Goal: Information Seeking & Learning: Check status

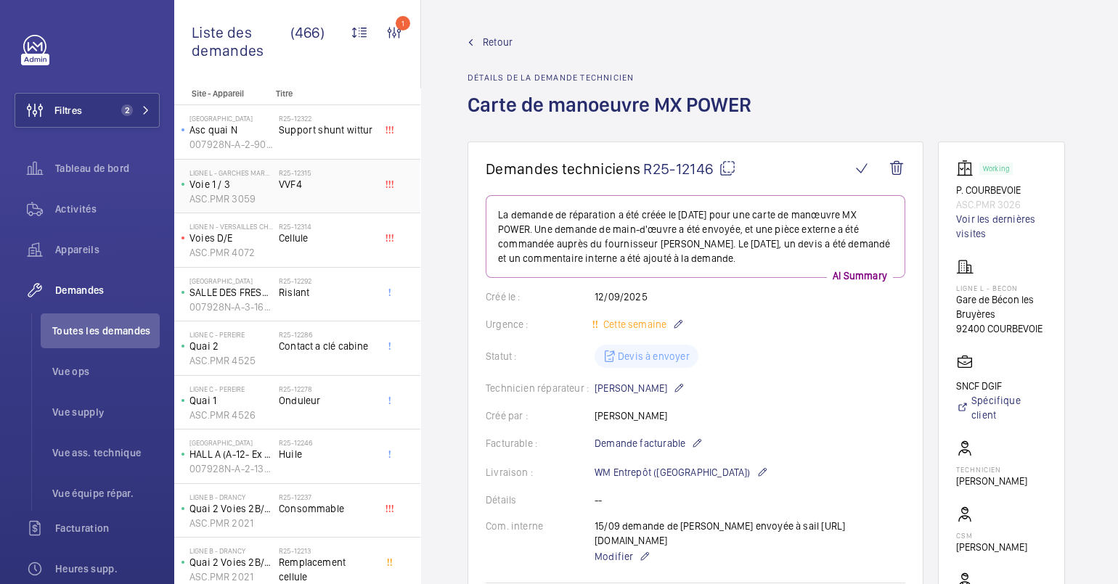
scroll to position [61, 0]
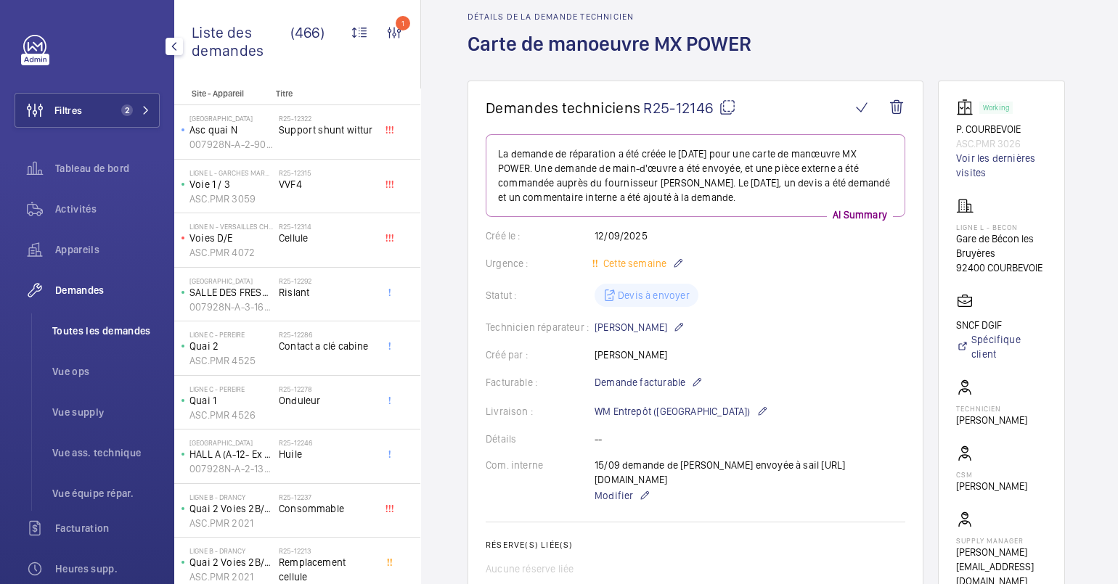
click at [110, 330] on span "Toutes les demandes" at bounding box center [105, 331] width 107 height 15
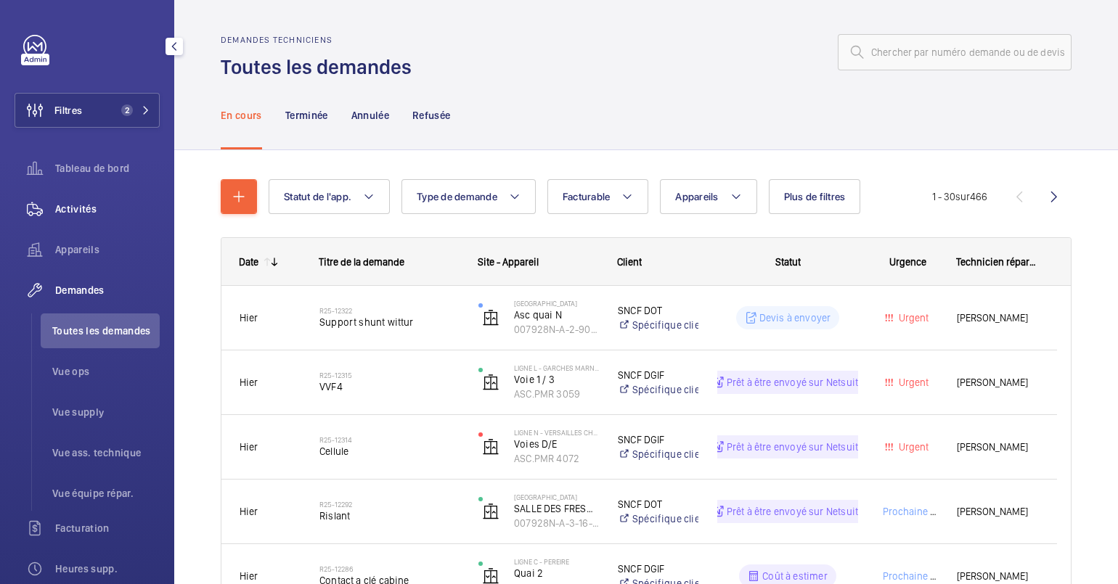
click at [90, 209] on span "Activités" at bounding box center [107, 209] width 105 height 15
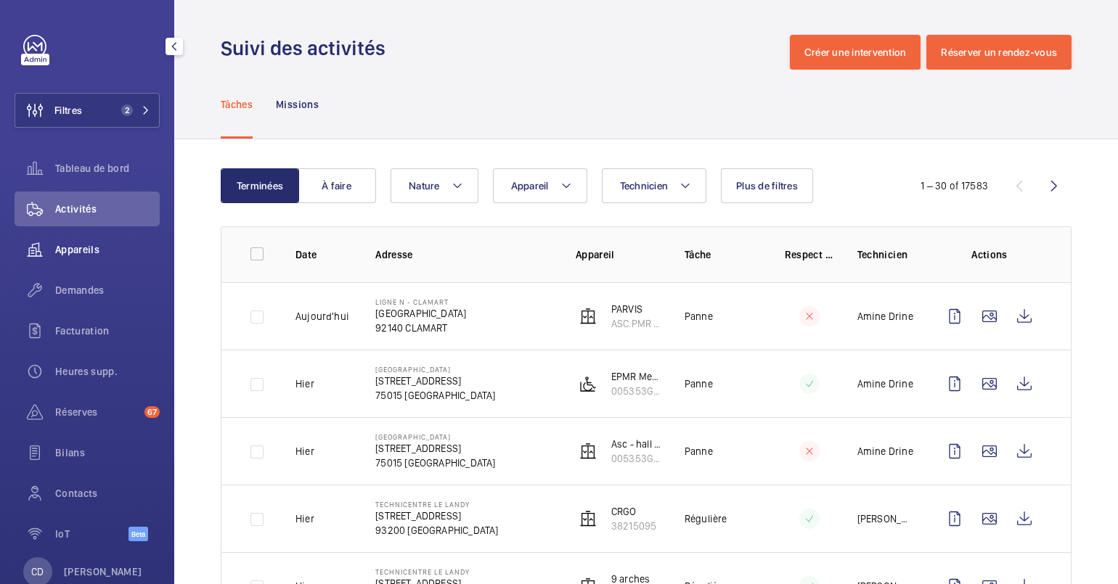
click at [86, 266] on div "Appareils" at bounding box center [87, 249] width 145 height 35
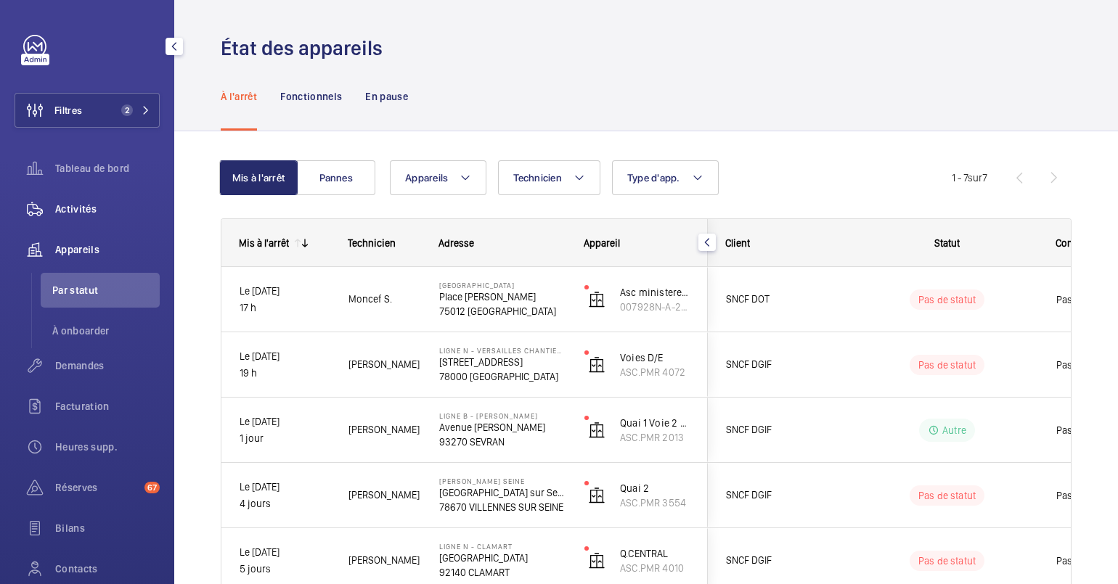
click at [82, 224] on div "Activités" at bounding box center [87, 209] width 145 height 35
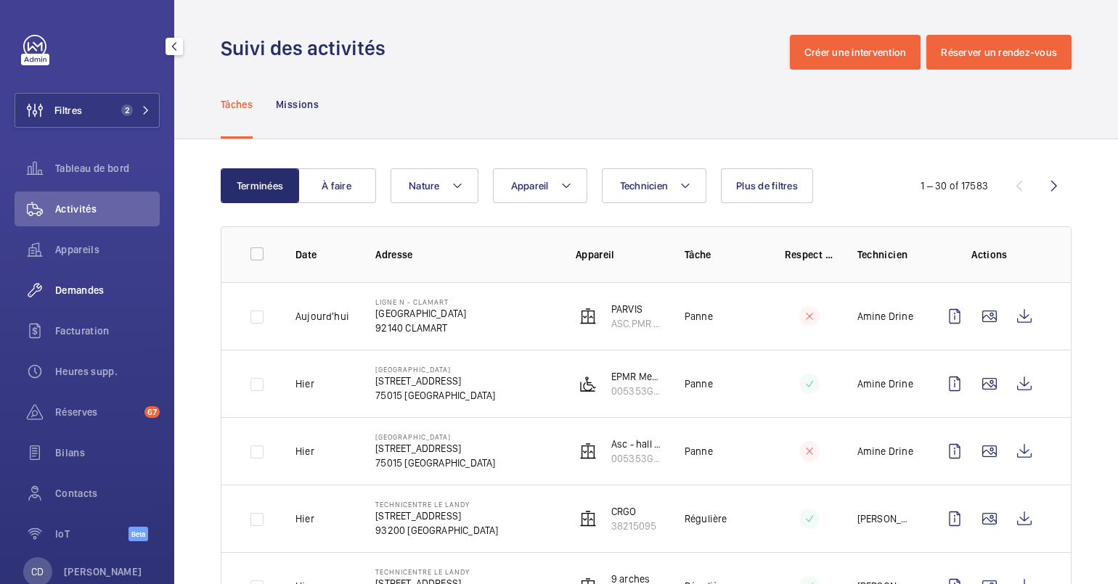
click at [63, 301] on div "Demandes" at bounding box center [87, 290] width 145 height 35
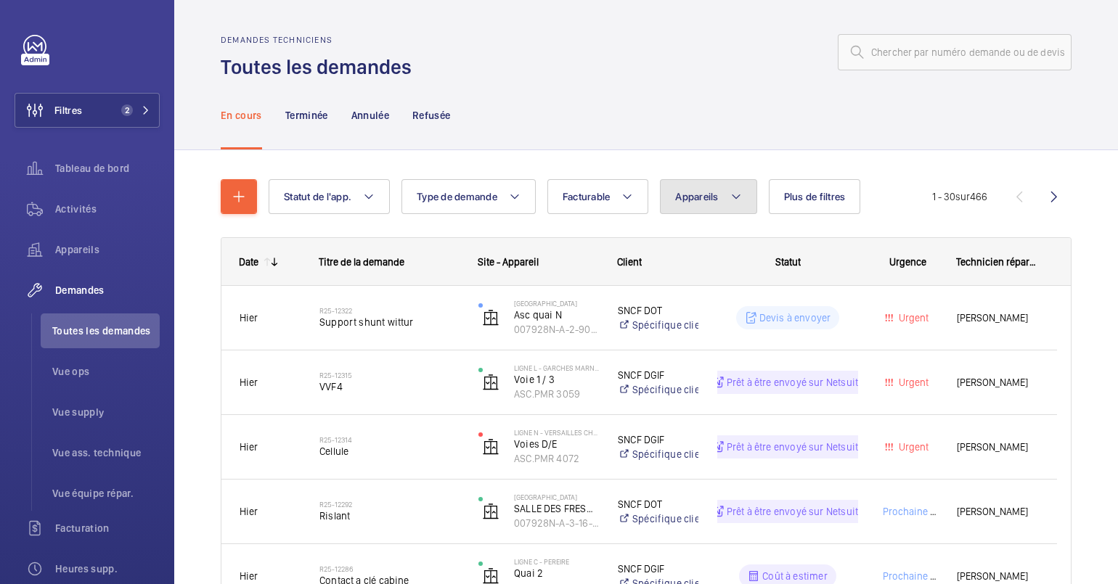
click at [689, 203] on button "Appareils" at bounding box center [708, 196] width 97 height 35
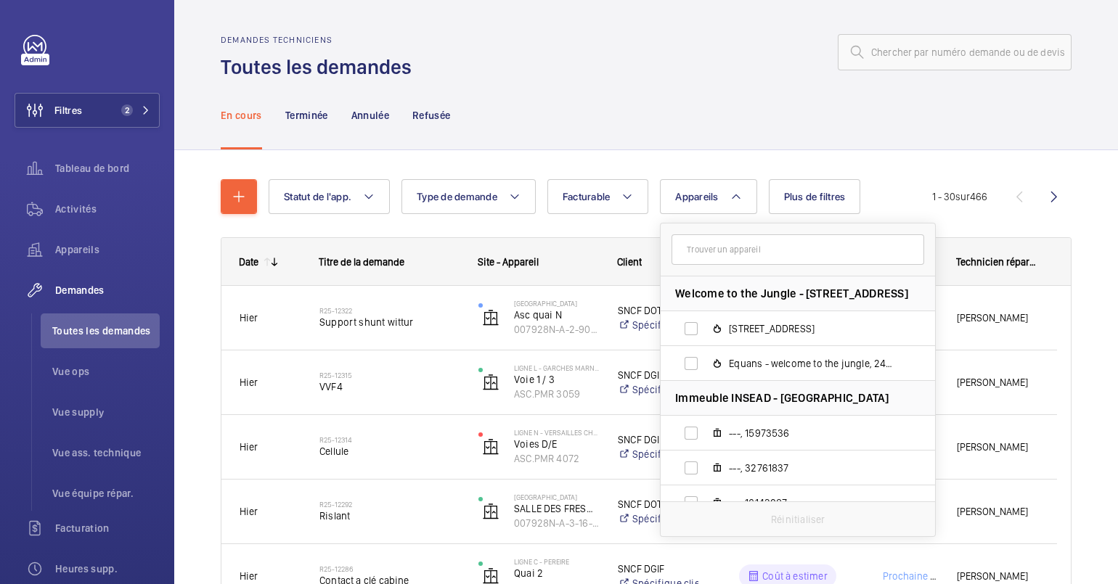
click at [730, 256] on input "text" at bounding box center [798, 250] width 253 height 30
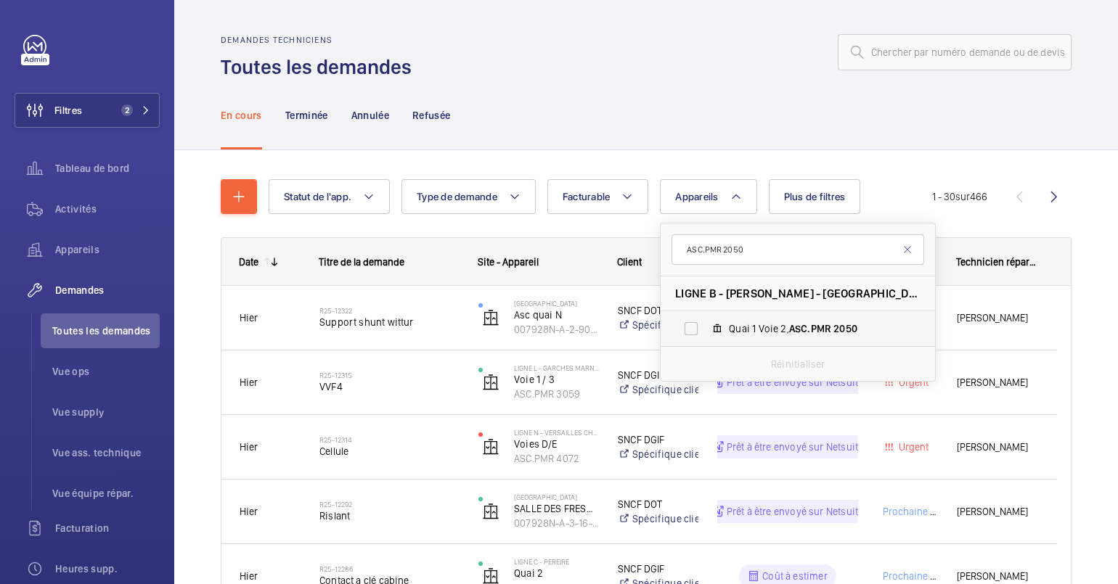
type input "ASC.PMR 2050"
click at [799, 340] on label "Quai 1 Voie 2, ASC.PMR 2050" at bounding box center [786, 328] width 251 height 35
click at [706, 340] on input "Quai 1 Voie 2, ASC.PMR 2050" at bounding box center [691, 328] width 29 height 29
checkbox input "true"
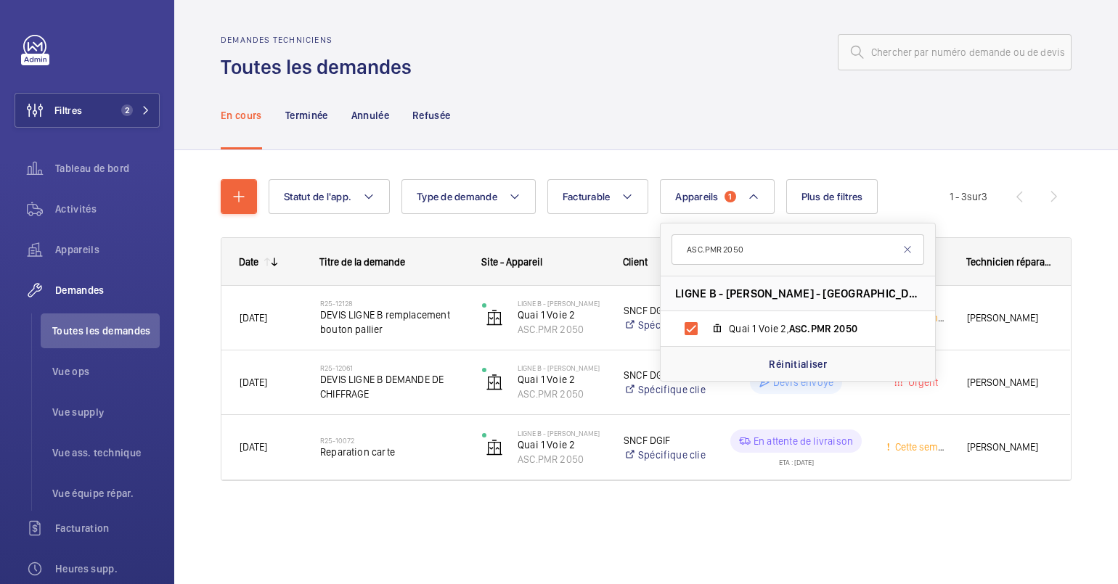
click at [595, 76] on div "Demandes techniciens Toutes les demandes" at bounding box center [646, 58] width 851 height 46
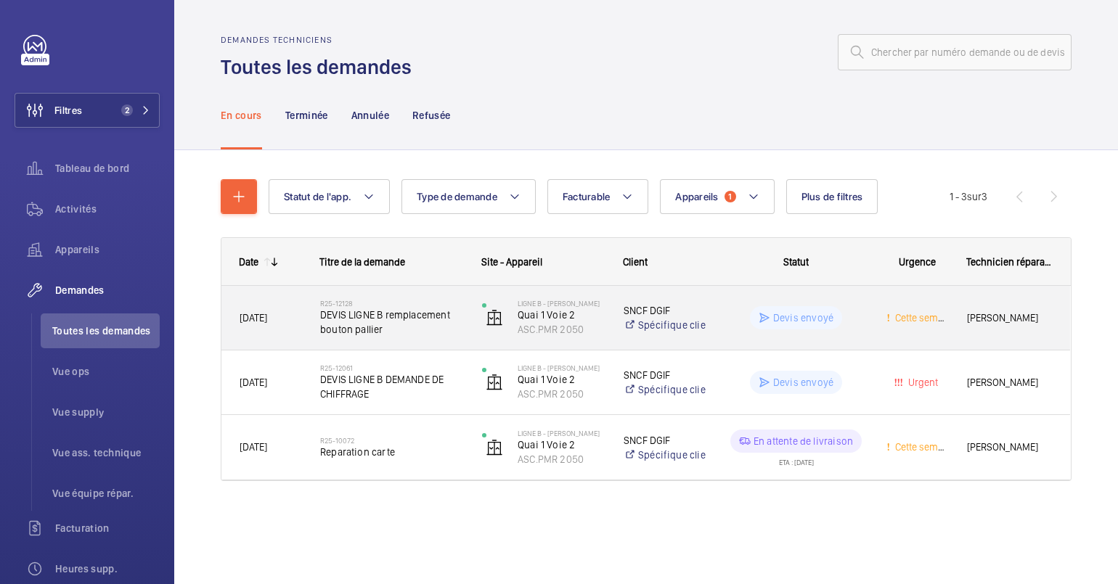
click at [460, 340] on div "R25-12128 DEVIS LIGNE B remplacement bouton pallier" at bounding box center [383, 317] width 160 height 65
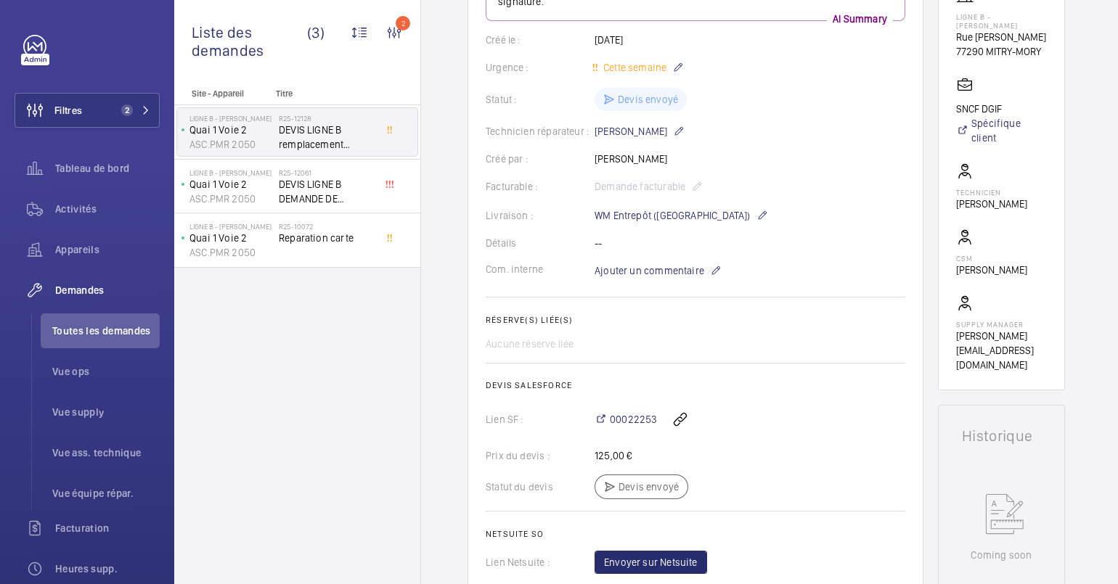
scroll to position [272, 0]
click at [619, 412] on span "00022253" at bounding box center [633, 419] width 47 height 15
click at [280, 171] on h2 "R25-12061" at bounding box center [327, 172] width 96 height 9
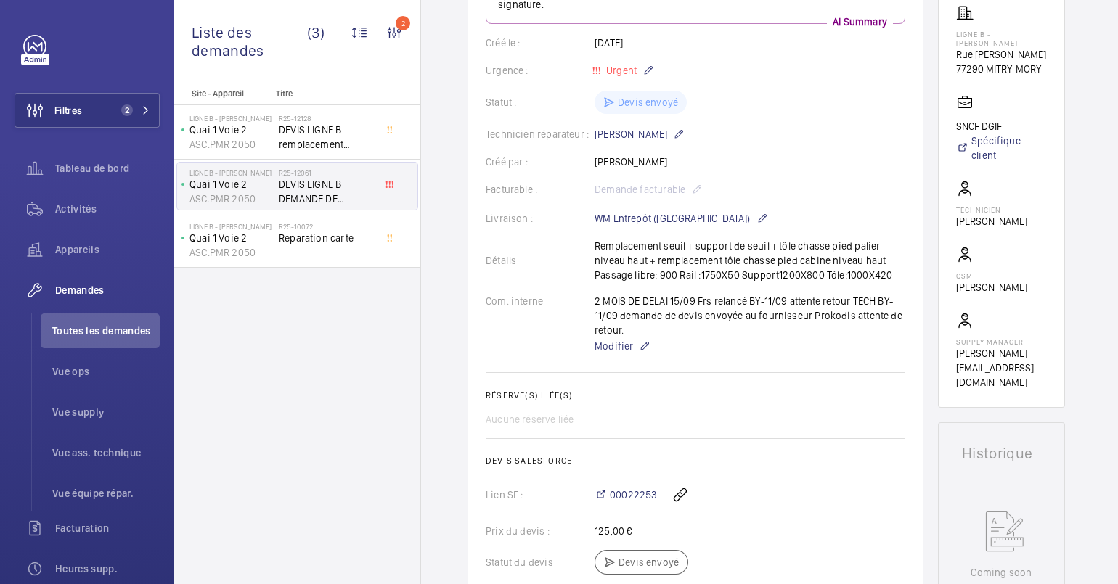
scroll to position [272, 0]
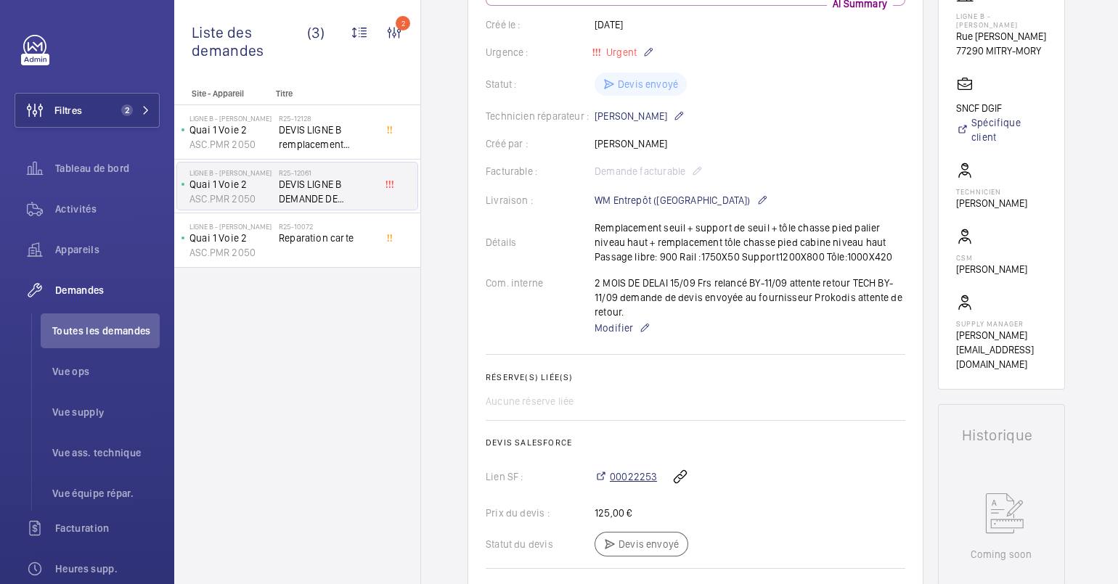
click at [635, 478] on span "00022253" at bounding box center [633, 477] width 47 height 15
click at [64, 202] on span "Activités" at bounding box center [107, 209] width 105 height 15
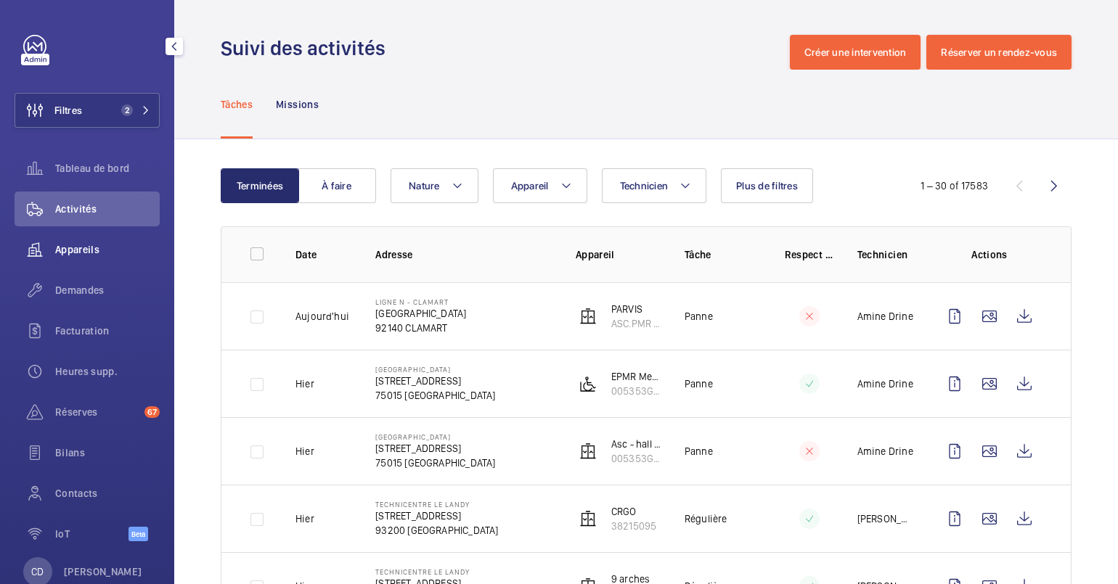
click at [96, 245] on span "Appareils" at bounding box center [107, 250] width 105 height 15
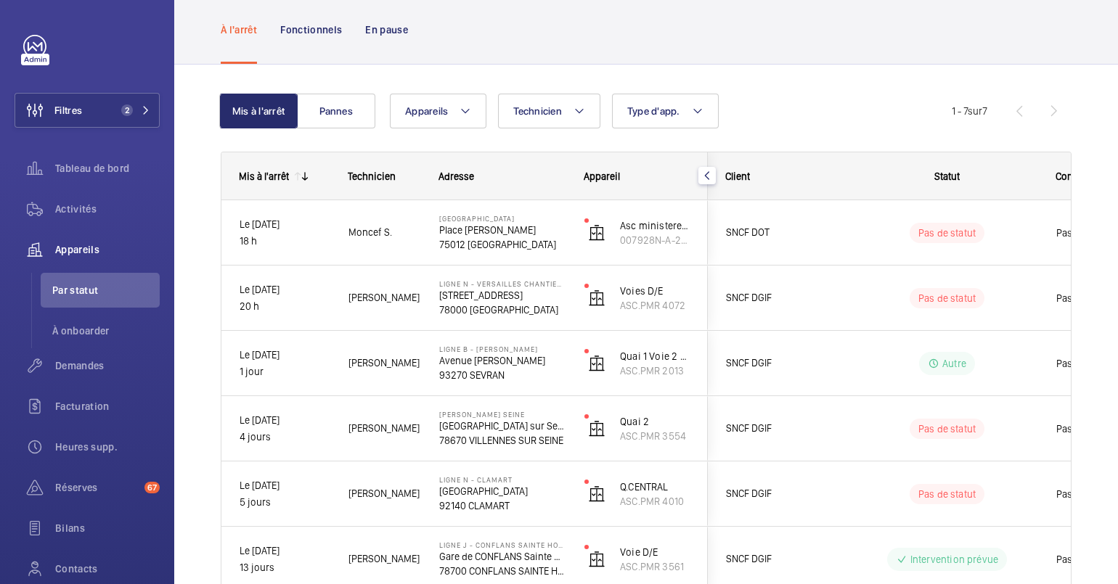
scroll to position [90, 0]
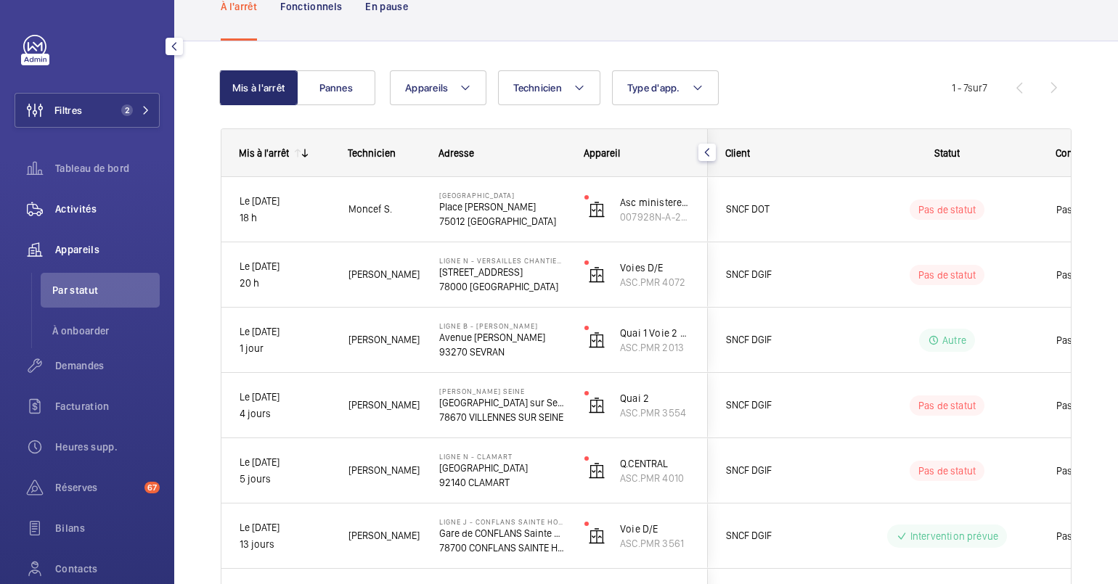
click at [124, 200] on div "Activités" at bounding box center [87, 209] width 145 height 35
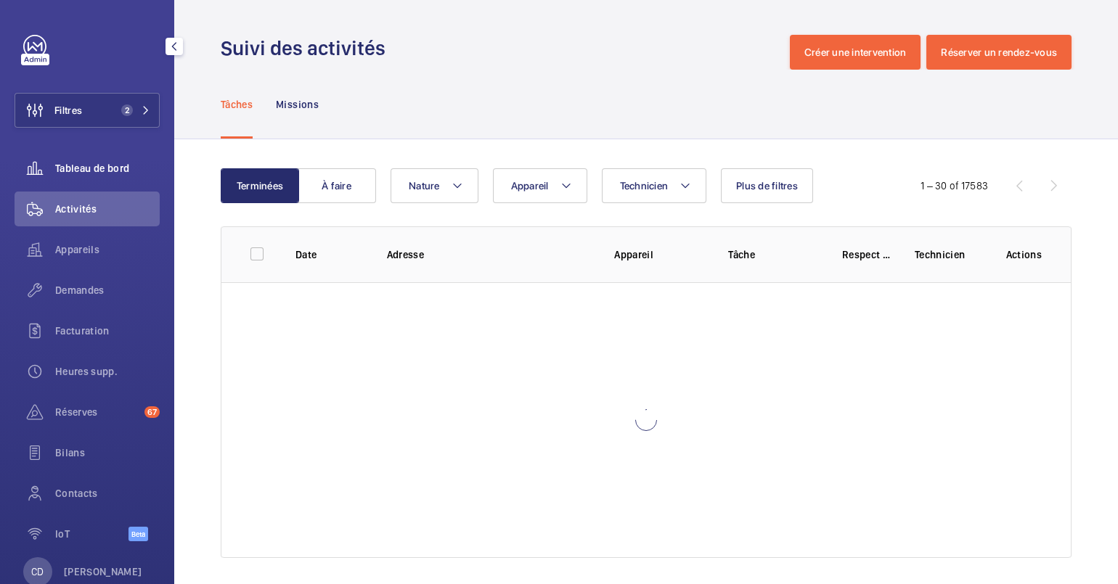
click at [133, 168] on span "Tableau de bord" at bounding box center [107, 168] width 105 height 15
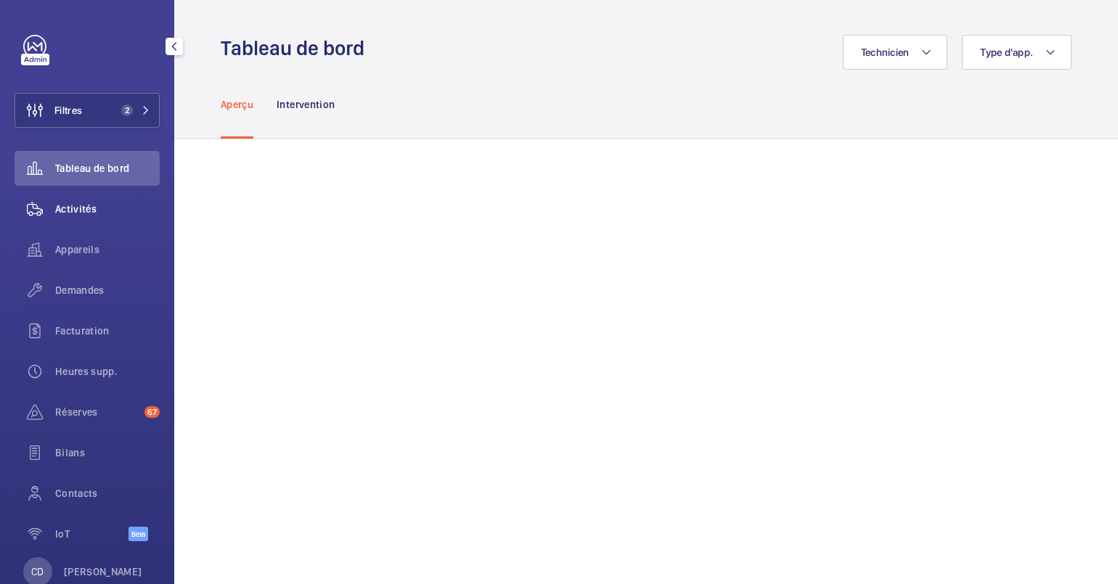
click at [110, 200] on div "Activités" at bounding box center [87, 209] width 145 height 35
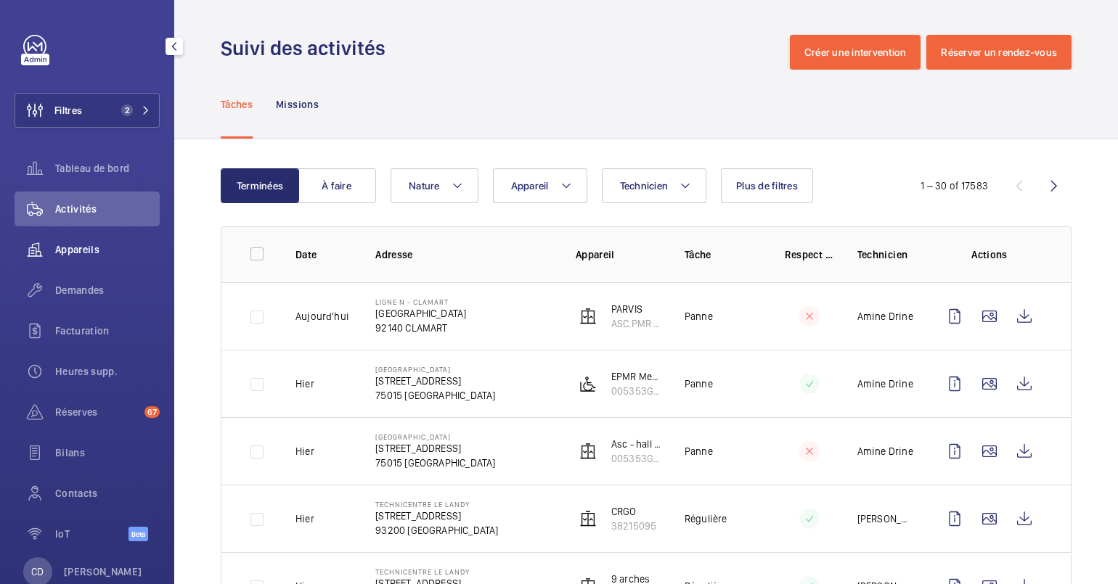
click at [36, 244] on wm-front-icon-button at bounding box center [35, 249] width 41 height 35
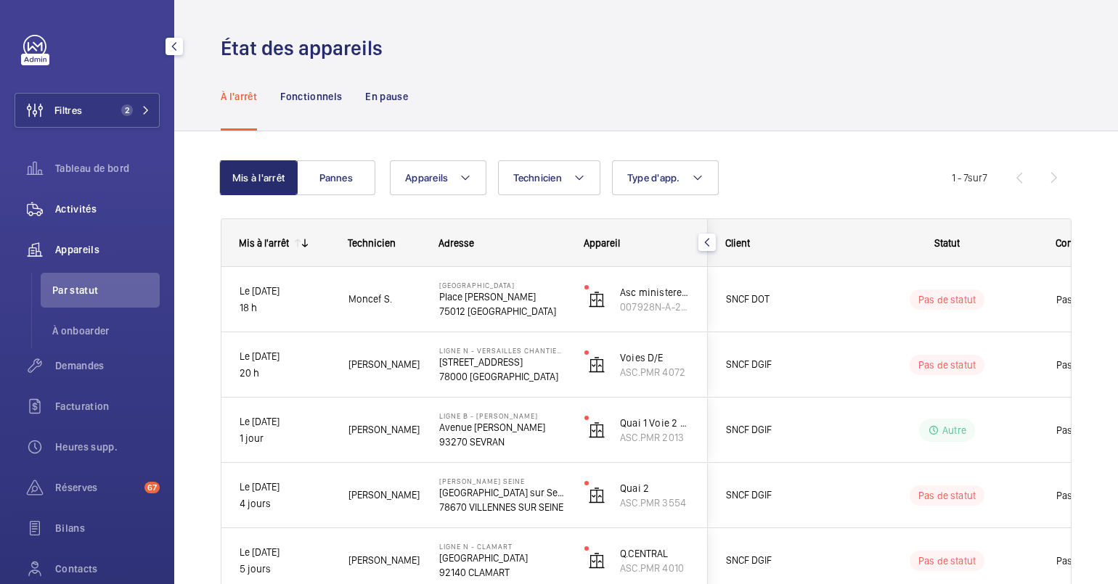
click at [91, 215] on span "Activités" at bounding box center [107, 209] width 105 height 15
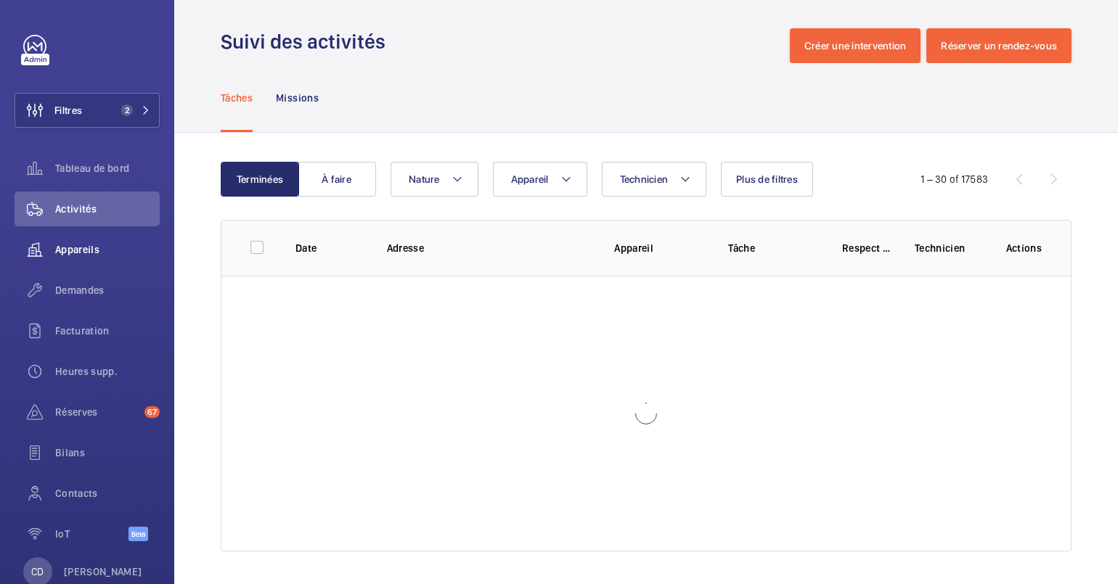
scroll to position [8, 0]
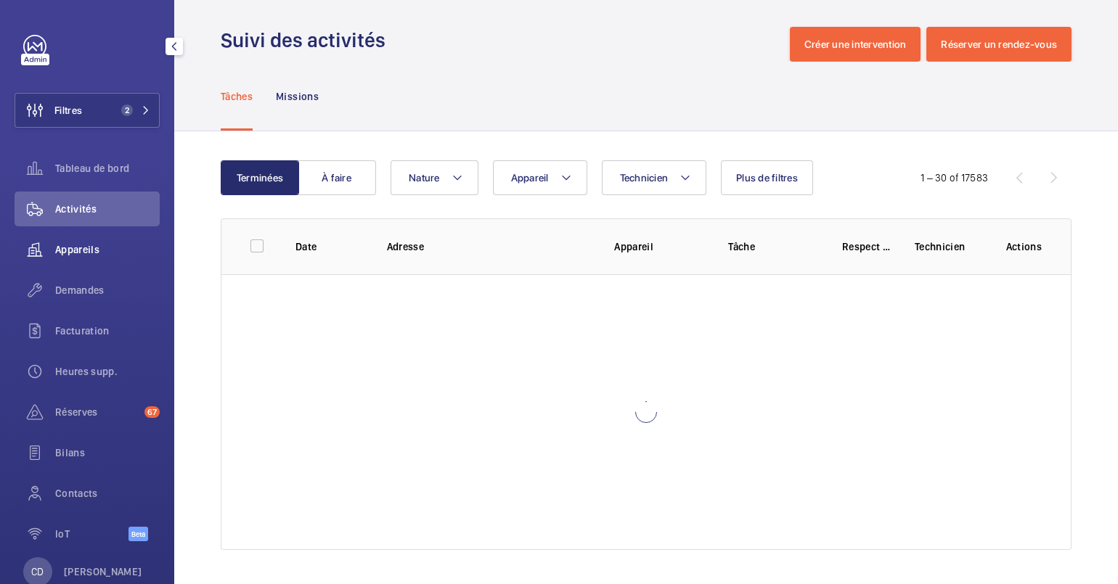
click at [91, 258] on div "Appareils" at bounding box center [87, 249] width 145 height 35
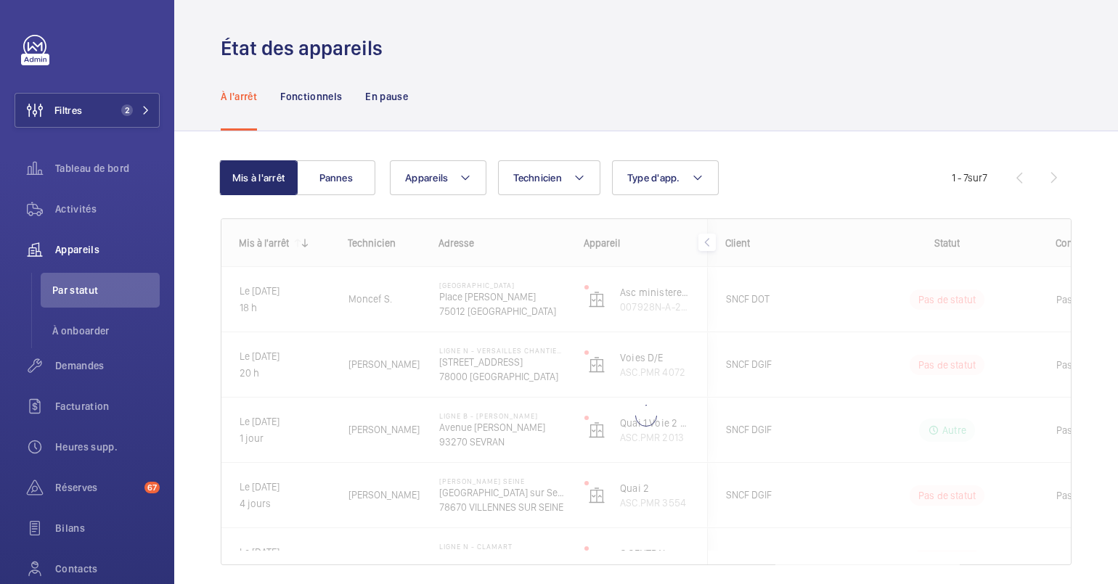
click at [481, 97] on div "À l'arrêt Fonctionnels En pause" at bounding box center [646, 96] width 851 height 69
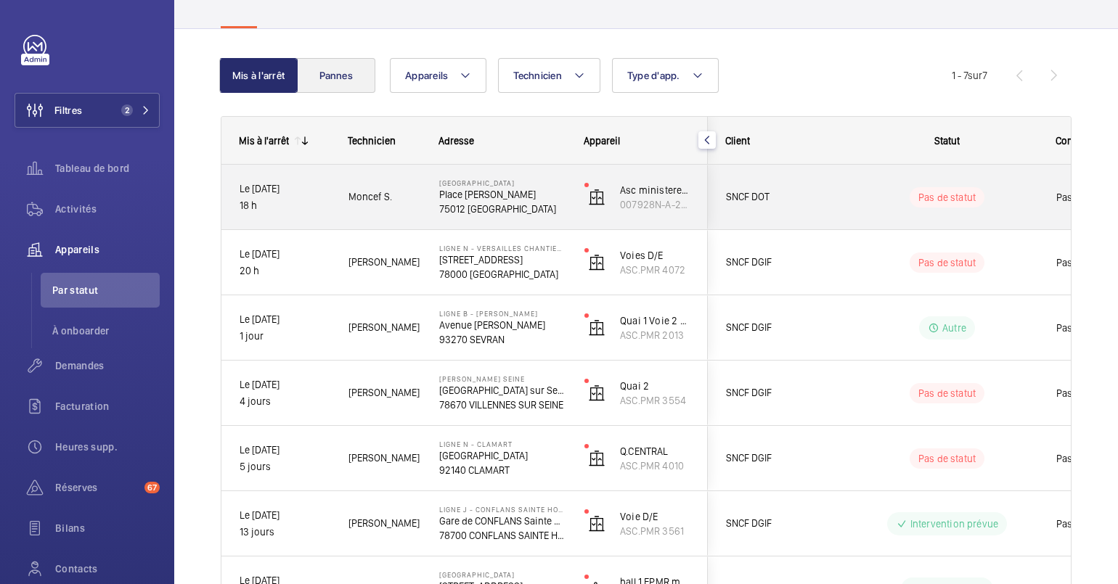
scroll to position [42, 0]
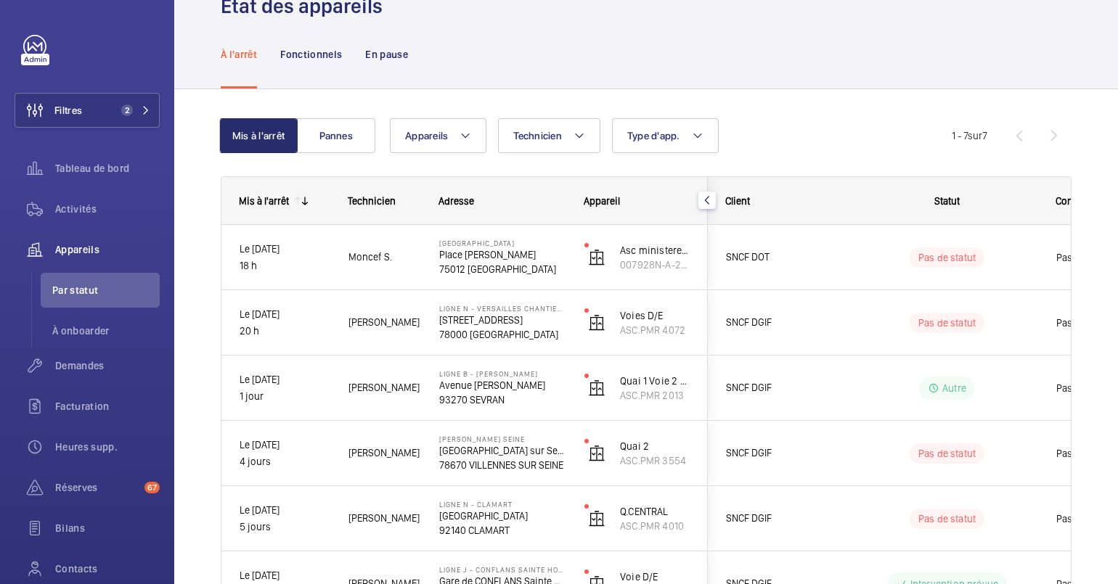
click at [317, 114] on div "Mis à l'arrêt Pannes Appareils Technicien Type d'app. Plus de filtres Réinitial…" at bounding box center [646, 413] width 851 height 637
click at [333, 131] on button "Pannes" at bounding box center [336, 135] width 78 height 35
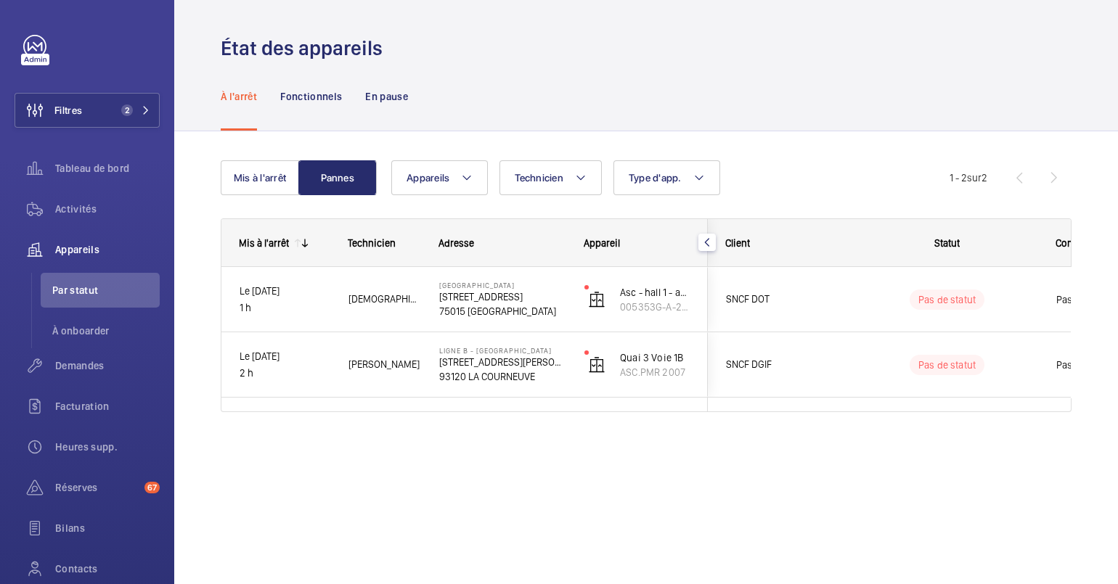
click at [291, 158] on div "Mis à l'arrêt Pannes Appareils Technicien Type d'app. Plus de filtres Réinitial…" at bounding box center [646, 292] width 851 height 310
click at [282, 175] on button "Mis à l'arrêt" at bounding box center [260, 177] width 78 height 35
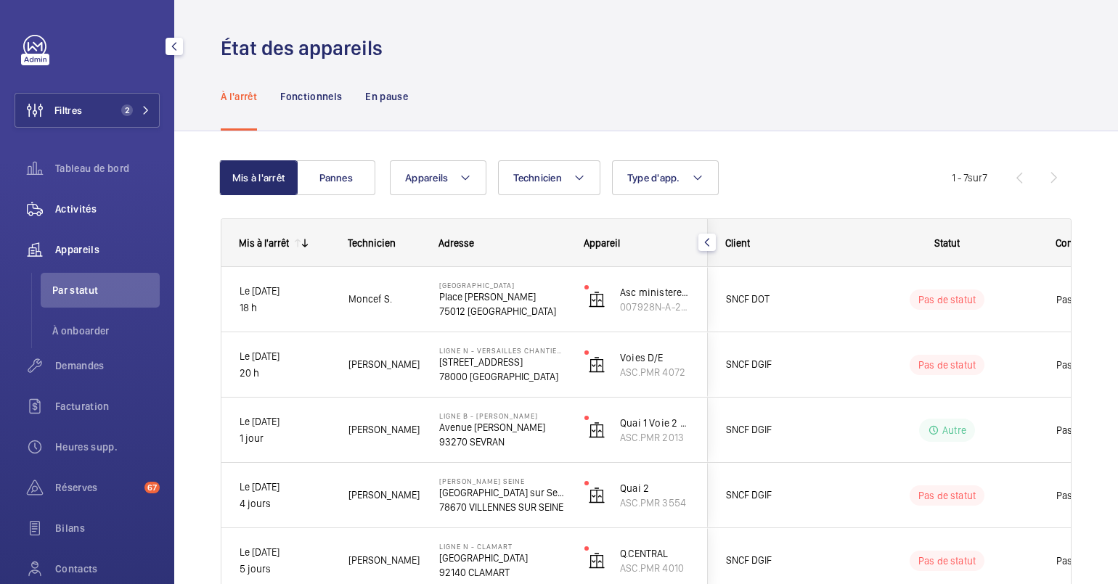
click at [83, 197] on div "Activités" at bounding box center [87, 209] width 145 height 35
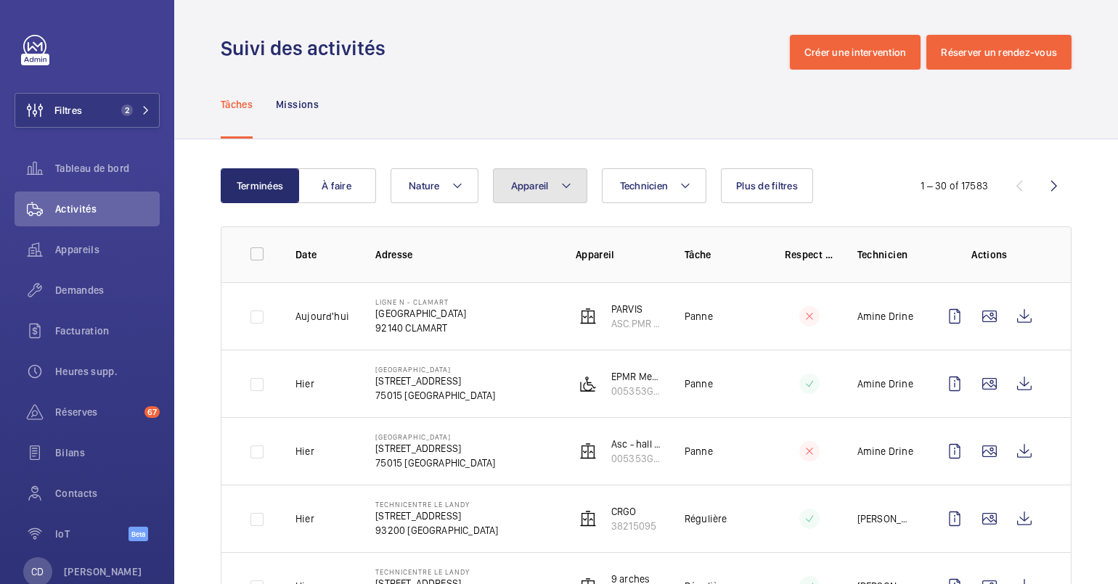
click at [524, 185] on span "Appareil" at bounding box center [530, 186] width 38 height 12
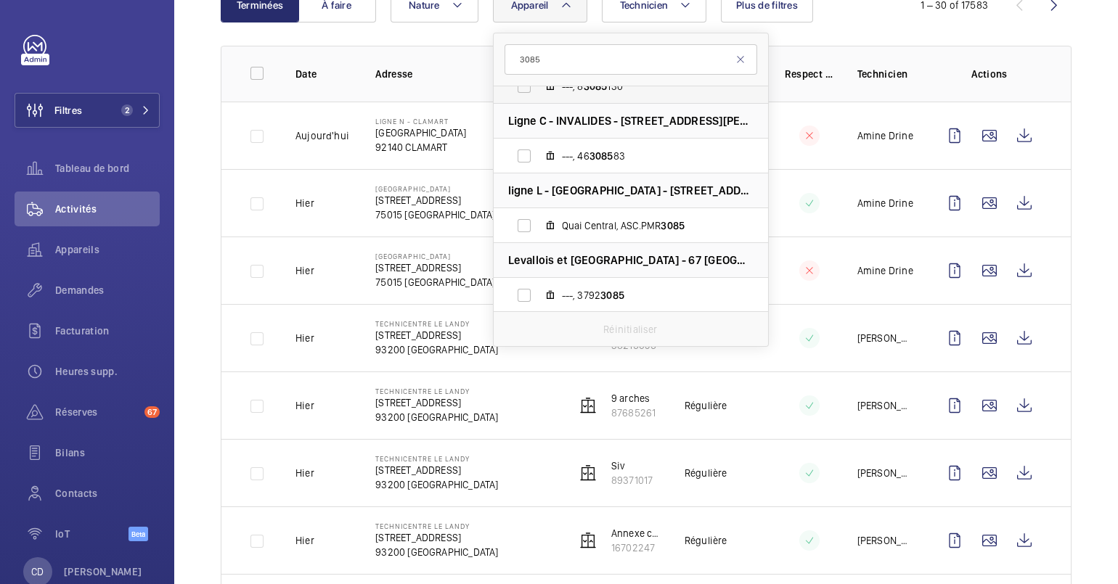
scroll to position [611, 0]
type input "3085"
click at [586, 208] on label "Quai Central, ASC.PMR 3085" at bounding box center [619, 225] width 251 height 35
click at [539, 211] on input "Quai Central, ASC.PMR 3085" at bounding box center [524, 225] width 29 height 29
checkbox input "true"
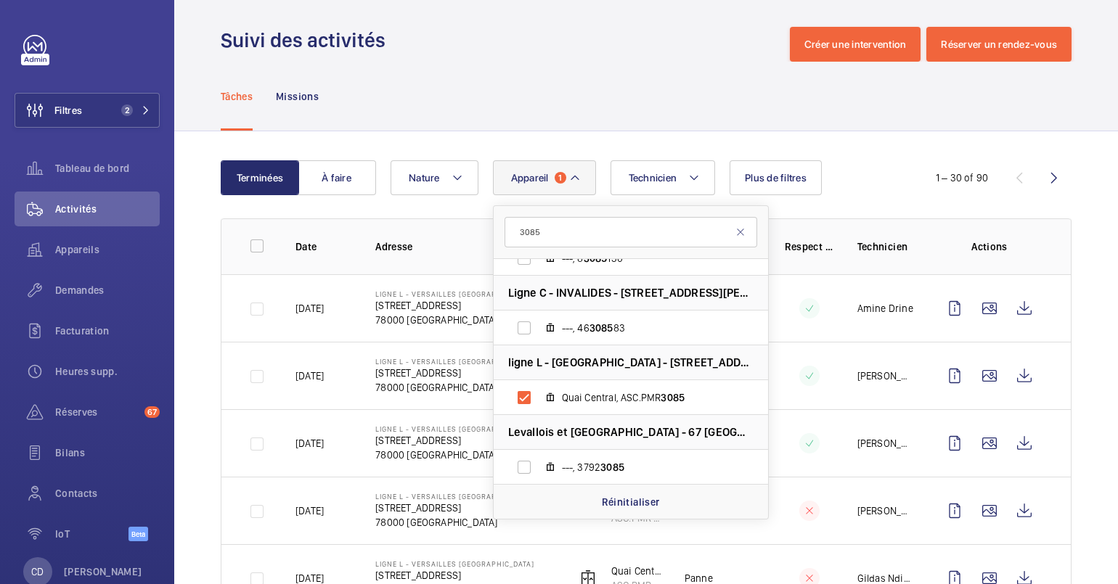
click at [331, 545] on td "16/08/2025" at bounding box center [312, 579] width 80 height 68
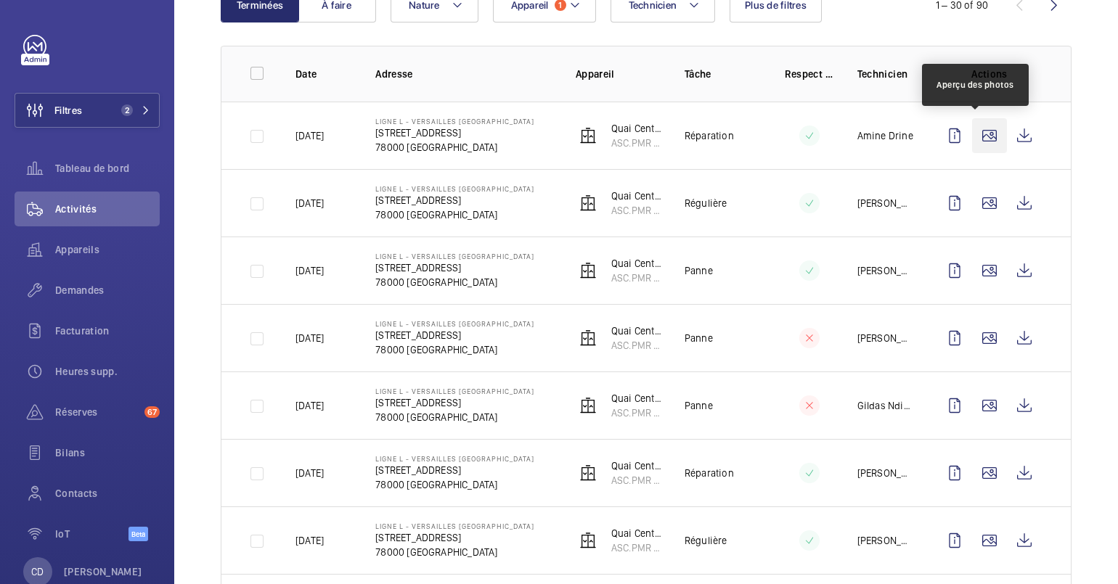
click at [985, 134] on wm-front-icon-button at bounding box center [989, 135] width 35 height 35
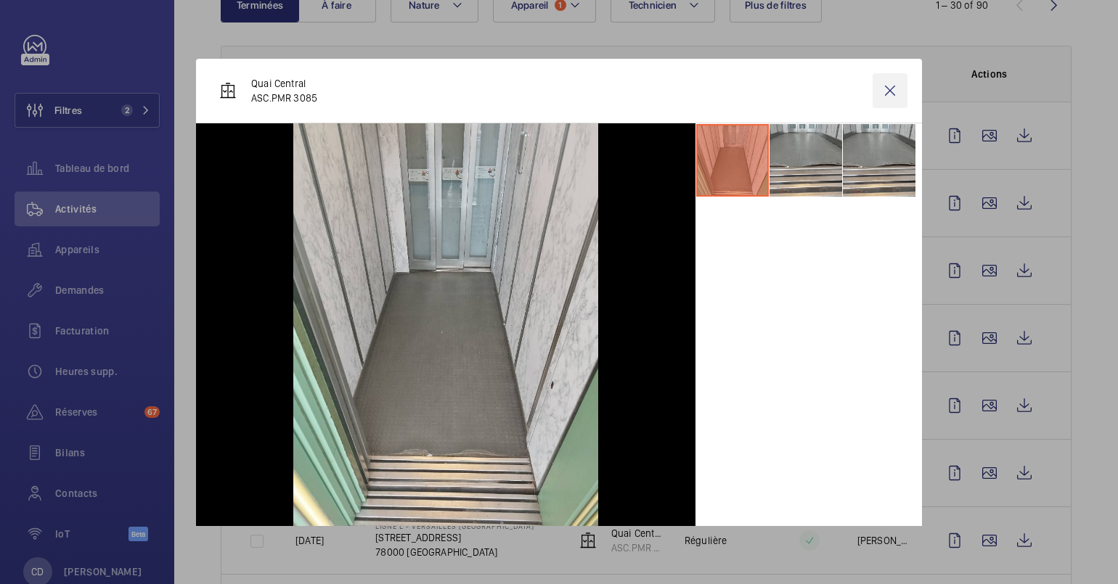
click at [880, 98] on wm-front-icon-button at bounding box center [890, 90] width 35 height 35
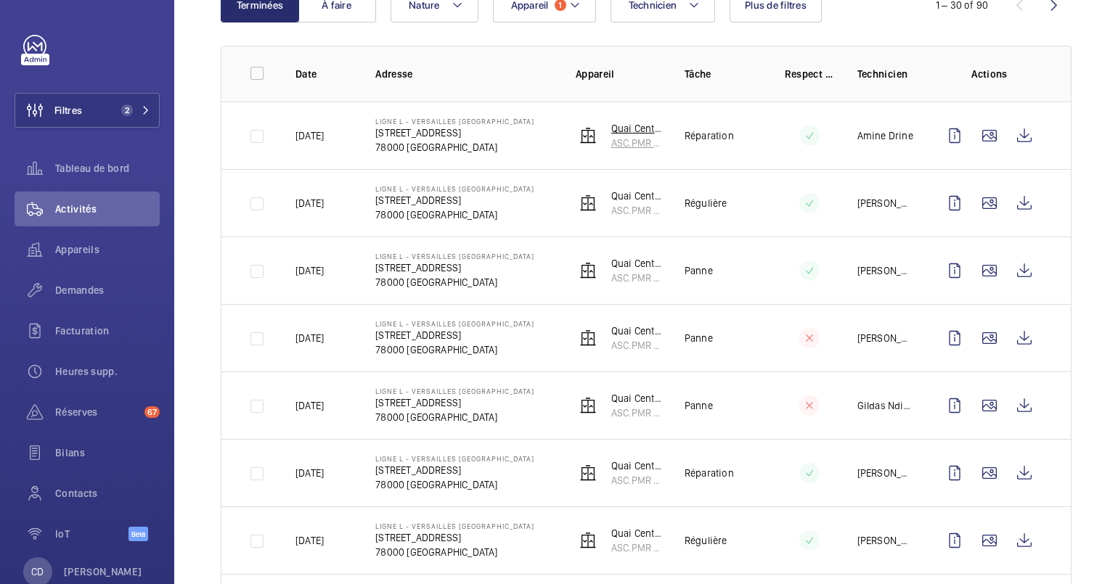
click at [0, 0] on tr "15/09/2025 ligne L - VERSAILLES RIVE DROITE 40 Rue du Mal Foch 78000 VERSAILLES…" at bounding box center [0, 0] width 0 height 0
click at [392, 137] on p "40 Rue du Mal Foch" at bounding box center [454, 133] width 159 height 15
click at [627, 133] on p "Quai Central" at bounding box center [636, 128] width 50 height 15
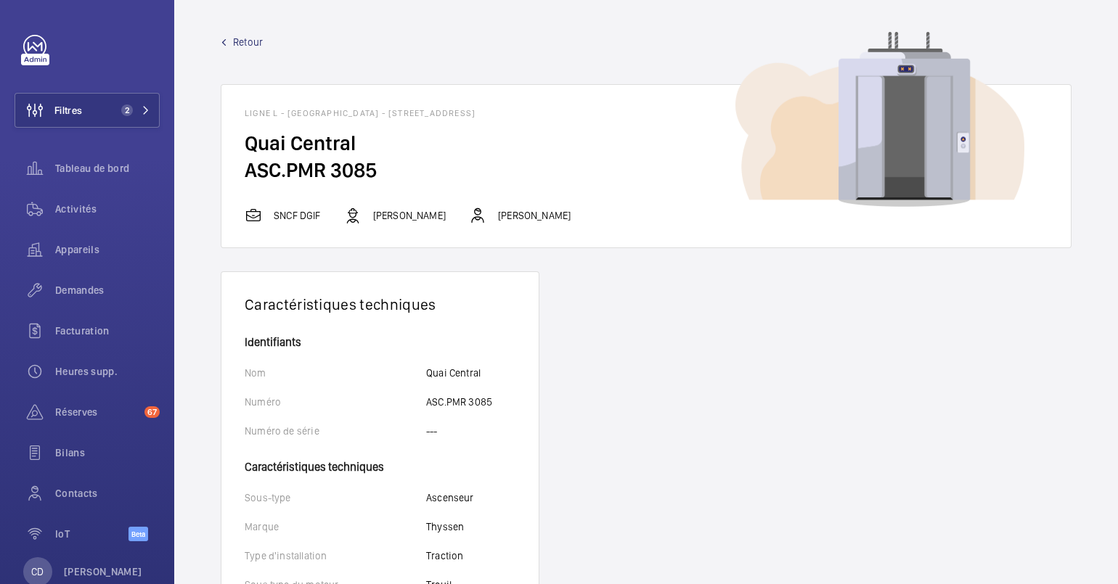
drag, startPoint x: 616, startPoint y: 105, endPoint x: 222, endPoint y: 91, distance: 394.5
click at [222, 91] on wm-front-card-header "ligne L - VERSAILLES RIVE DROITE - 40 Rue du Mal Foch, 78000 VERSAILLES" at bounding box center [645, 107] width 849 height 45
copy h1 "ligne L - VERSAILLES RIVE DROITE - 40 Rue du Mal Foch, 78000 VERSAILLES"
click at [65, 211] on span "Activités" at bounding box center [107, 209] width 105 height 15
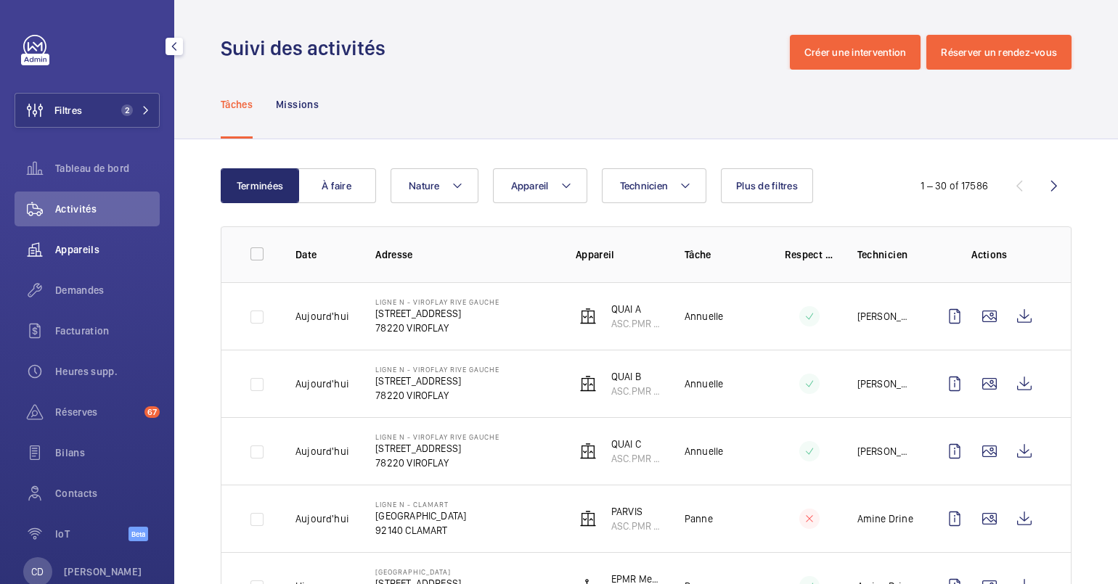
click at [87, 248] on span "Appareils" at bounding box center [107, 250] width 105 height 15
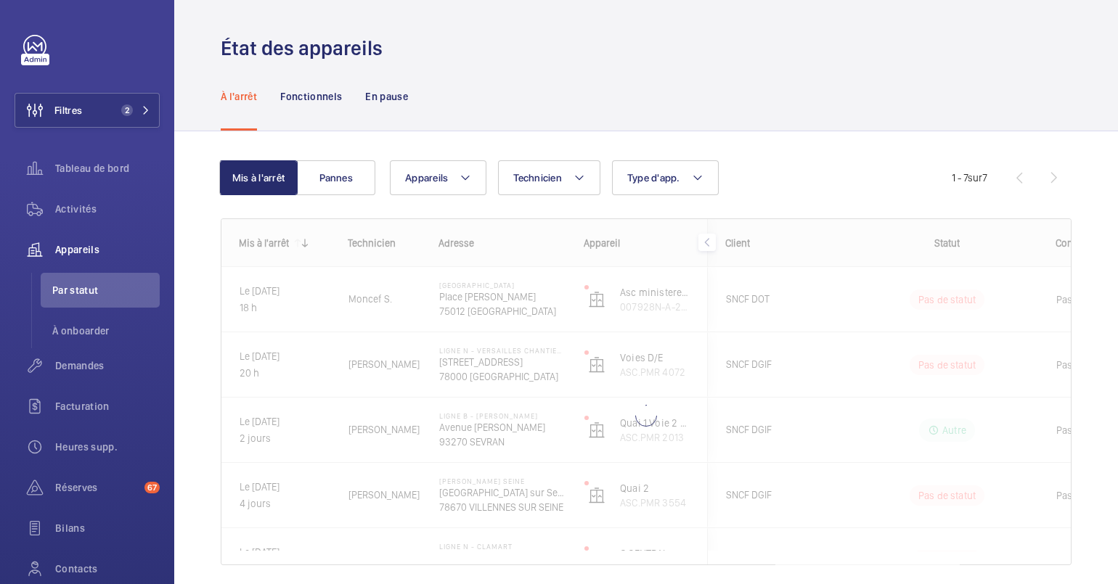
click at [363, 78] on nav "À l'arrêt Fonctionnels En pause" at bounding box center [314, 96] width 187 height 69
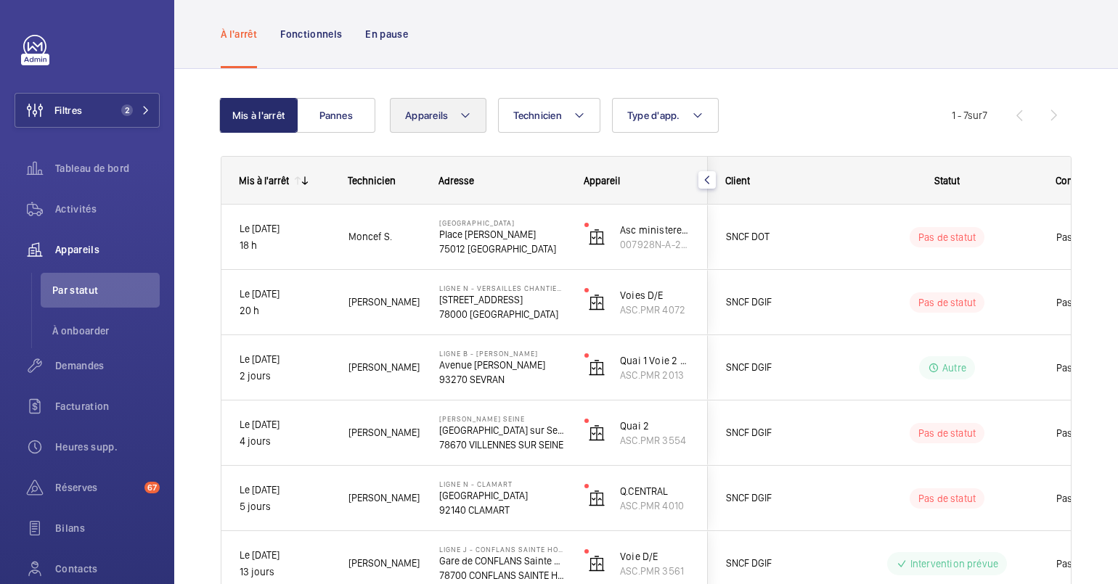
scroll to position [90, 0]
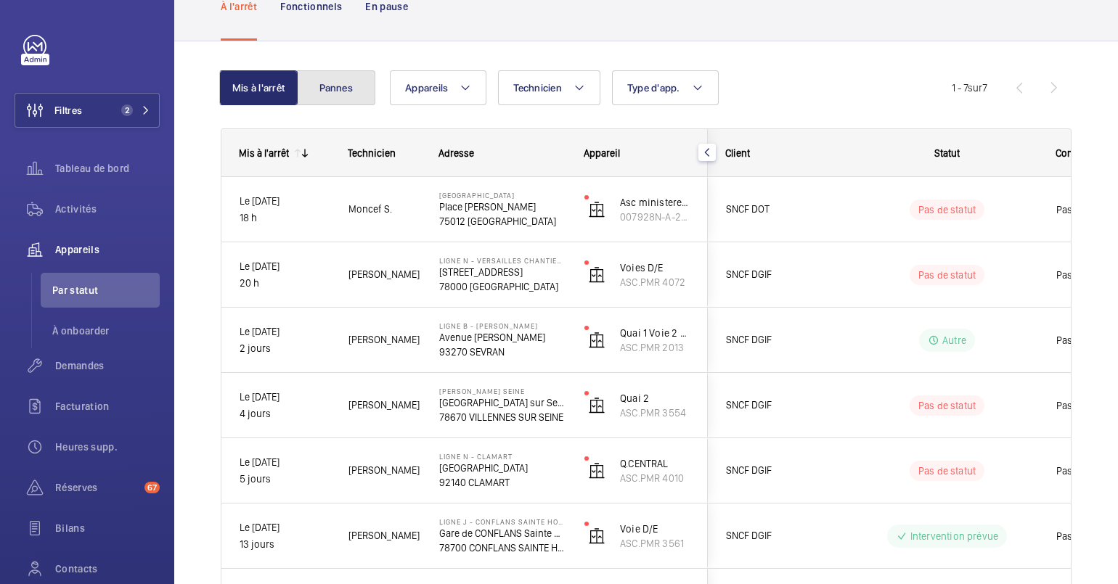
click at [341, 97] on button "Pannes" at bounding box center [336, 87] width 78 height 35
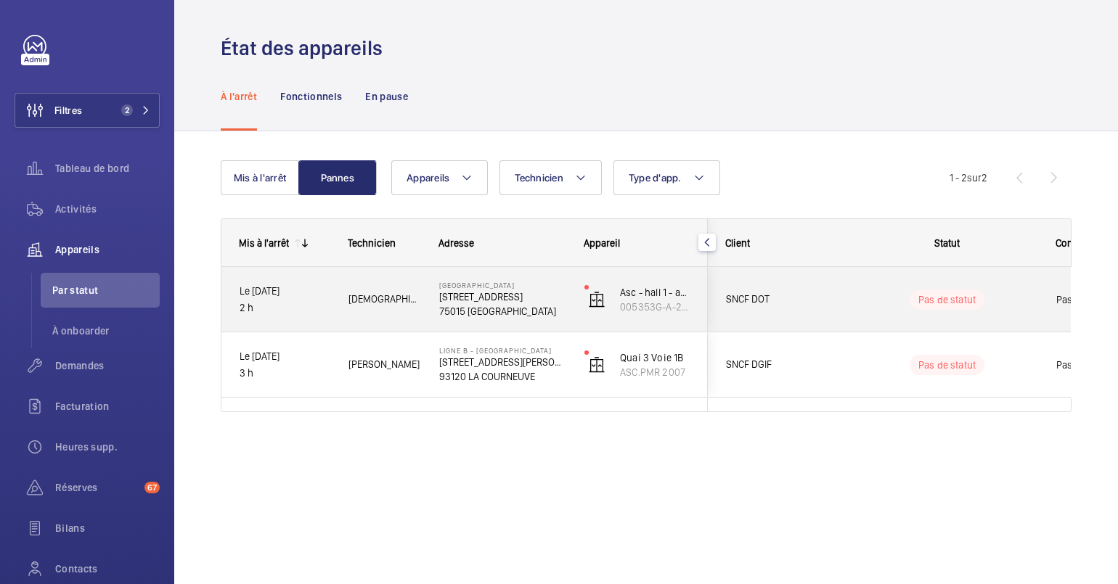
click at [391, 308] on div "[DEMOGRAPHIC_DATA][PERSON_NAME]" at bounding box center [375, 300] width 89 height 46
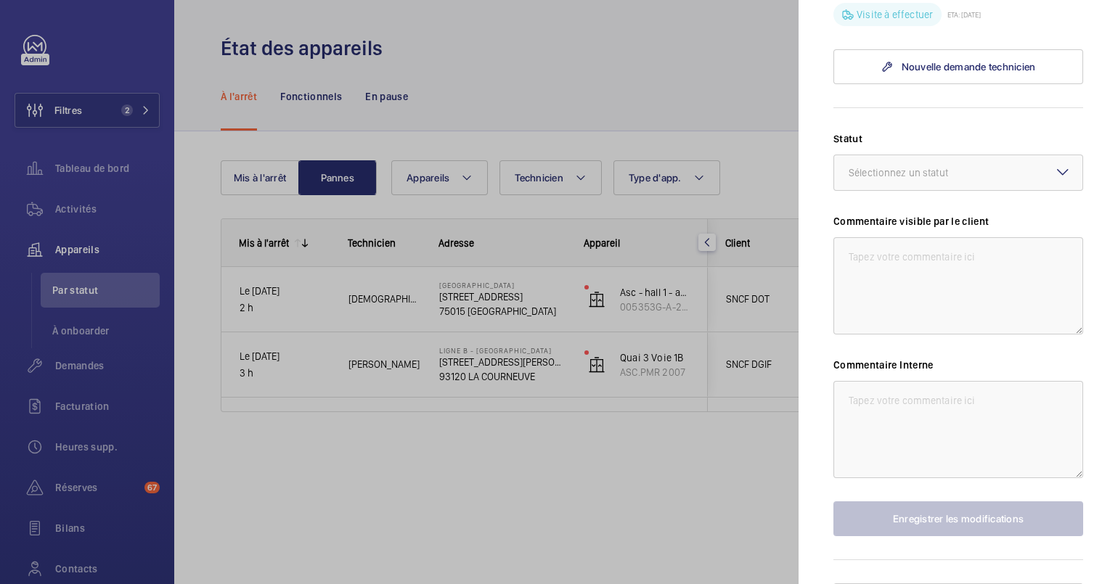
scroll to position [716, 0]
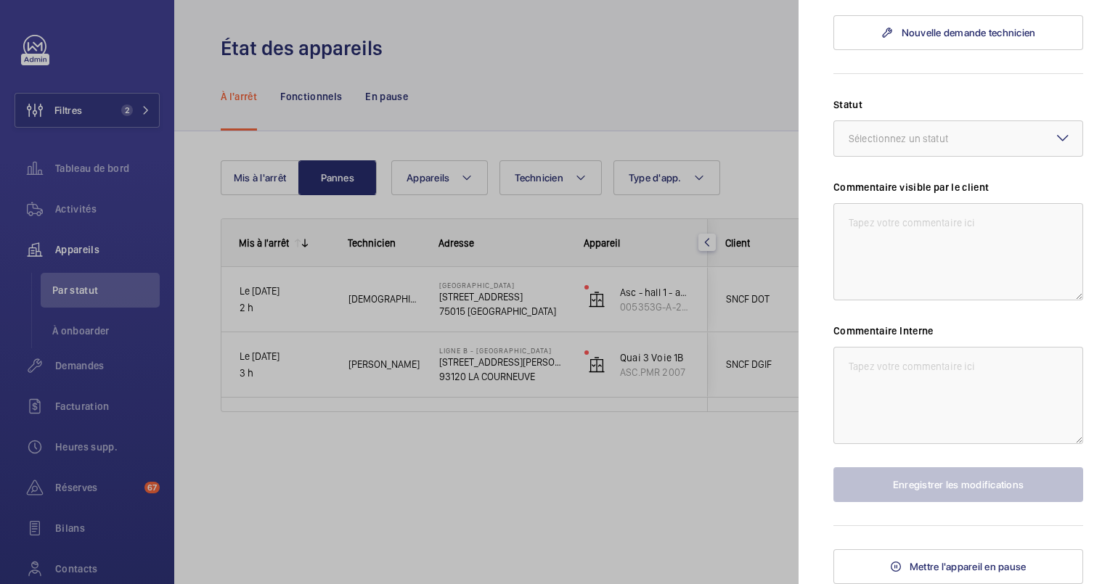
click at [402, 486] on div at bounding box center [559, 292] width 1118 height 584
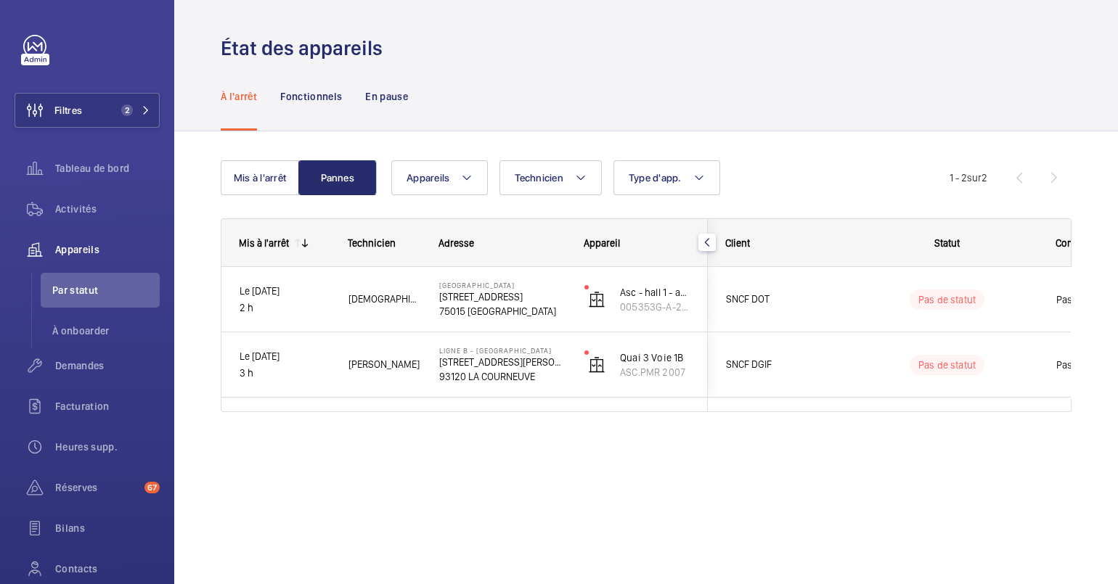
scroll to position [0, 0]
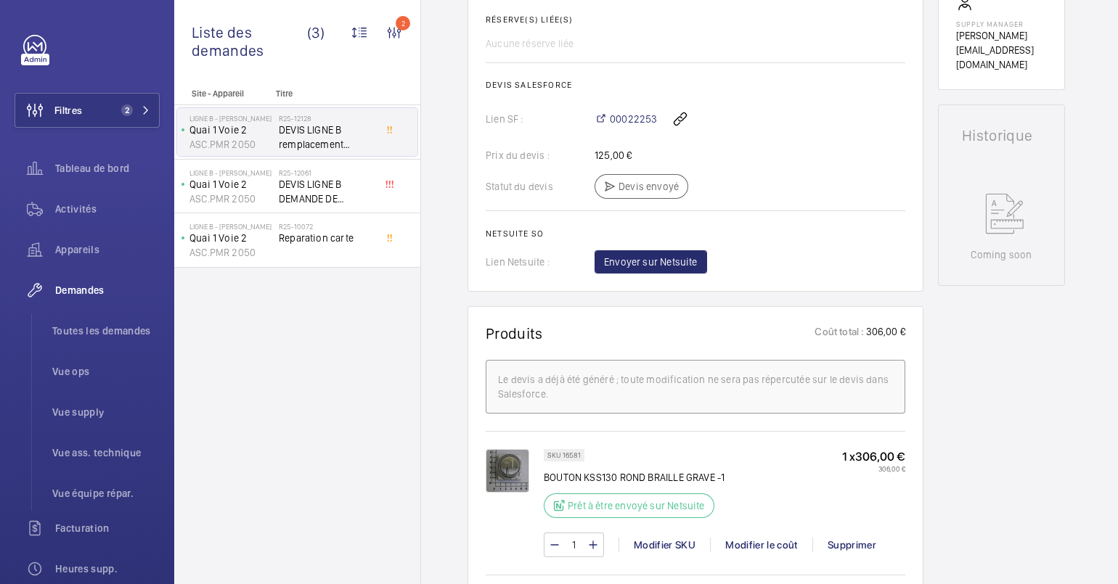
scroll to position [635, 0]
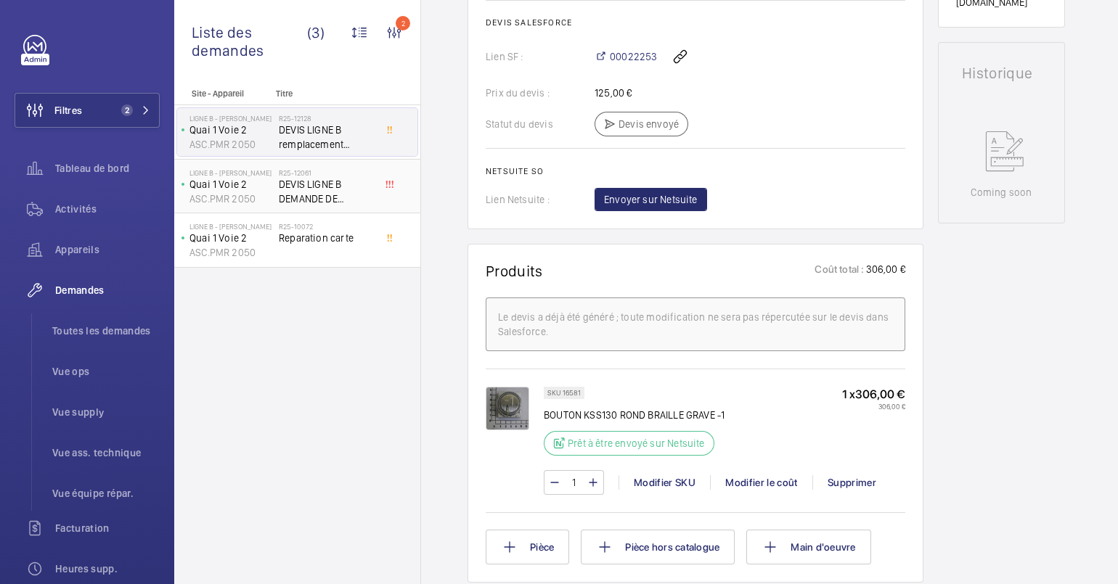
click at [302, 177] on span "DEVIS LIGNE B DEMANDE DE CHIFFRAGE" at bounding box center [327, 191] width 96 height 29
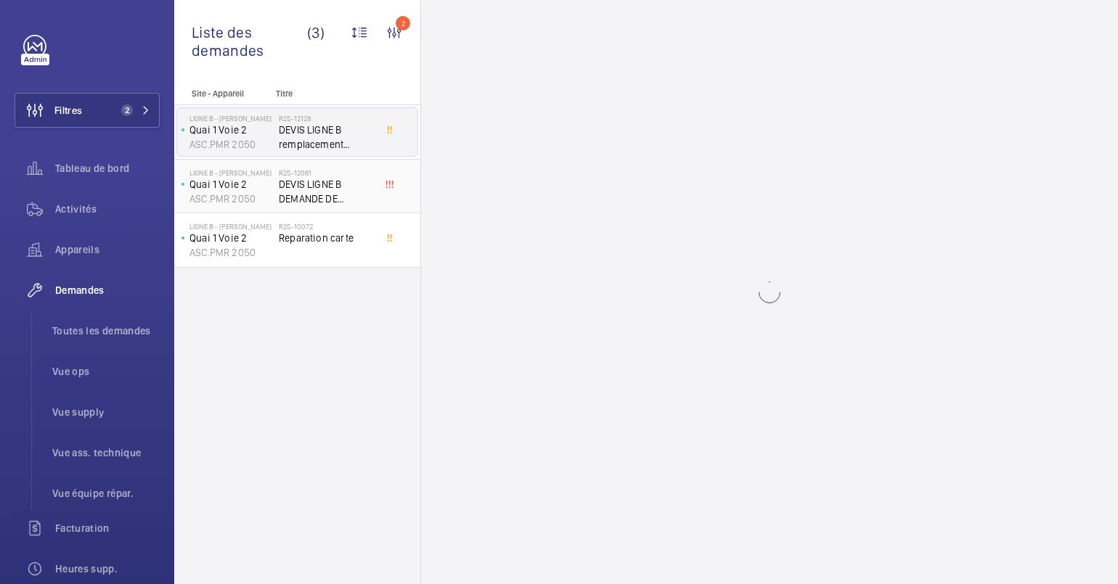
click at [314, 191] on span "DEVIS LIGNE B DEMANDE DE CHIFFRAGE" at bounding box center [327, 191] width 96 height 29
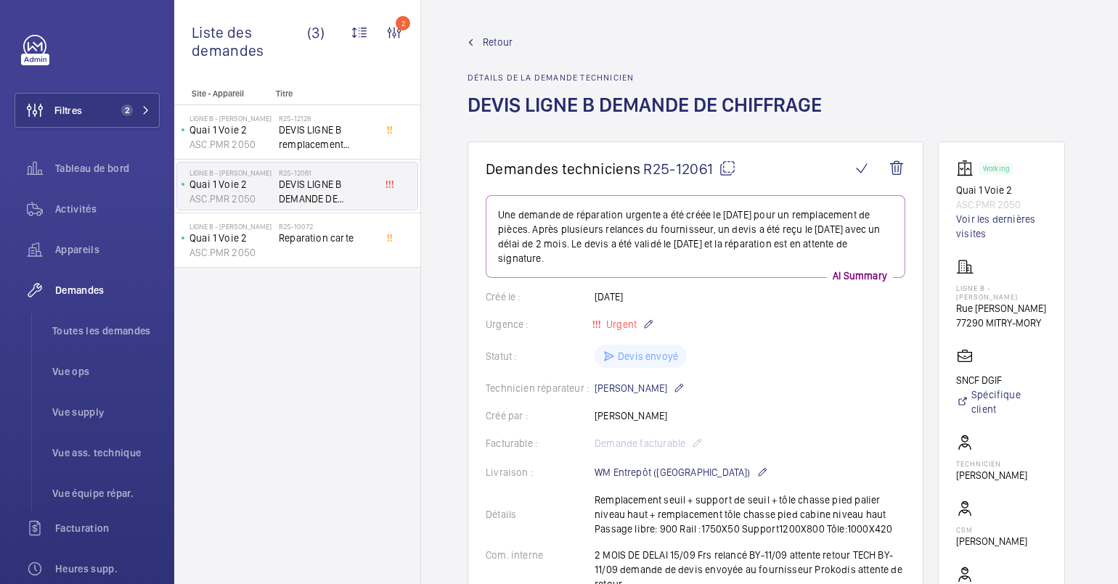
click at [325, 177] on span "DEVIS LIGNE B DEMANDE DE CHIFFRAGE" at bounding box center [327, 191] width 96 height 29
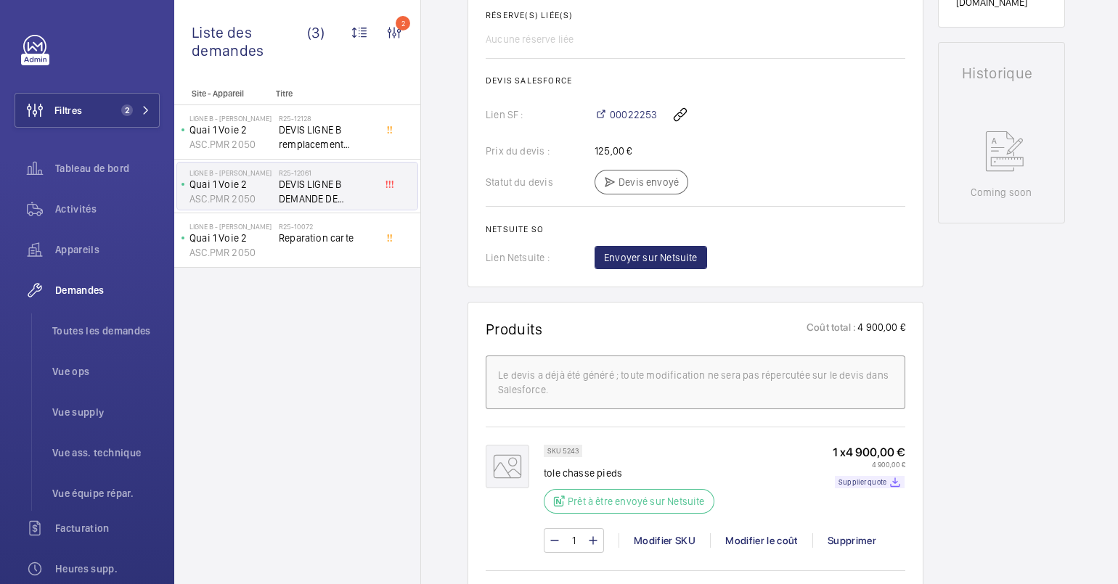
scroll to position [908, 0]
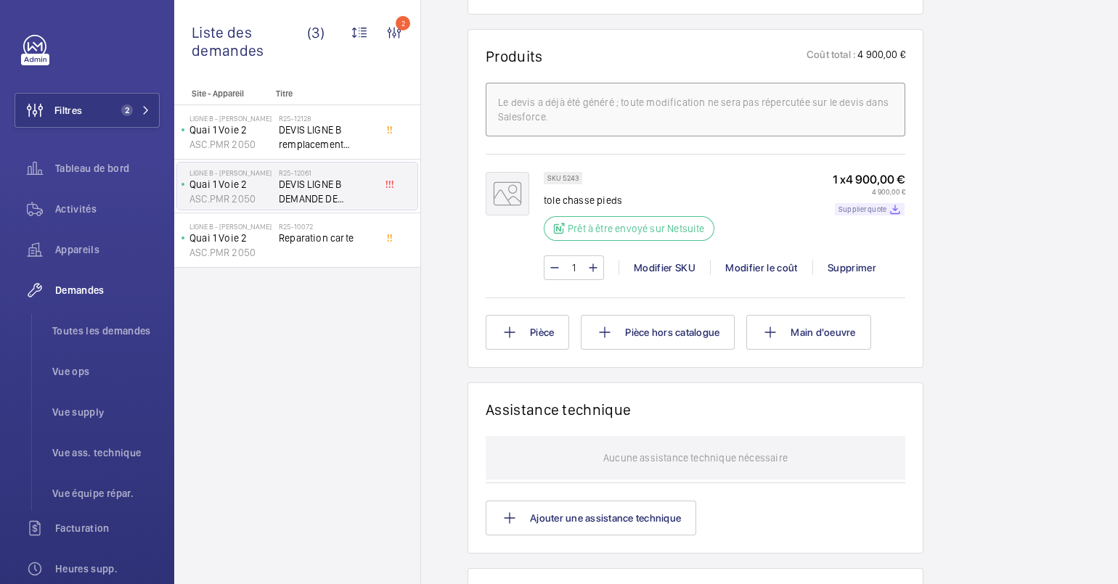
click at [866, 208] on p "Supplier quote" at bounding box center [863, 209] width 48 height 5
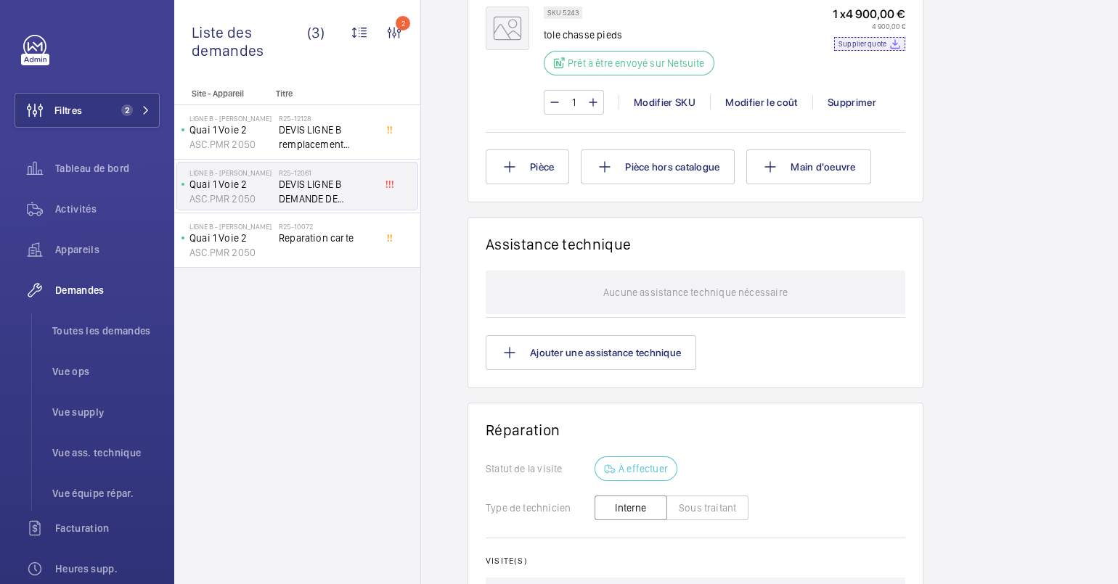
scroll to position [1089, 0]
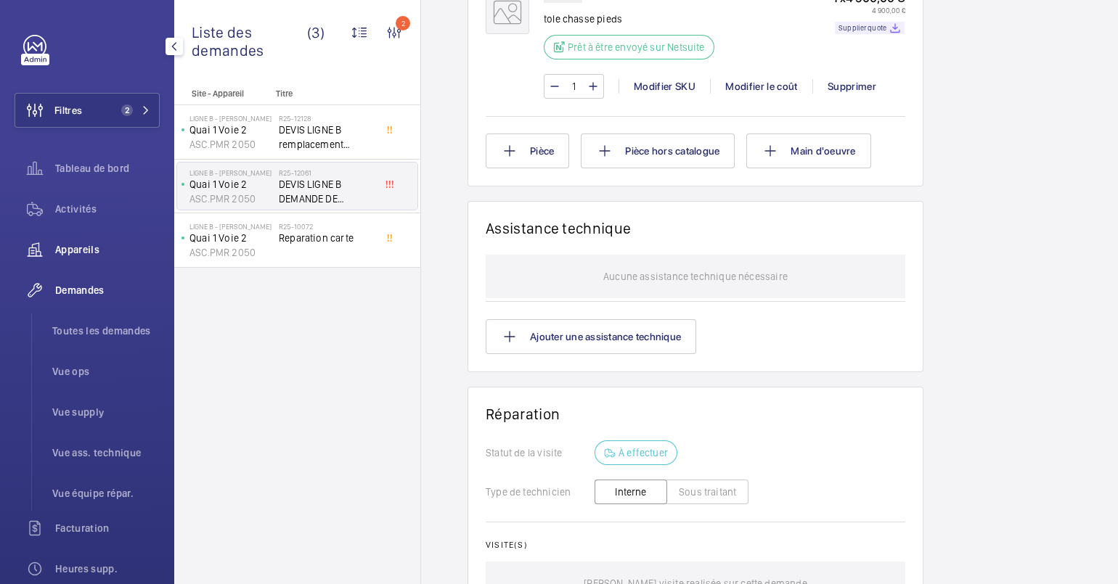
click at [91, 246] on span "Appareils" at bounding box center [107, 250] width 105 height 15
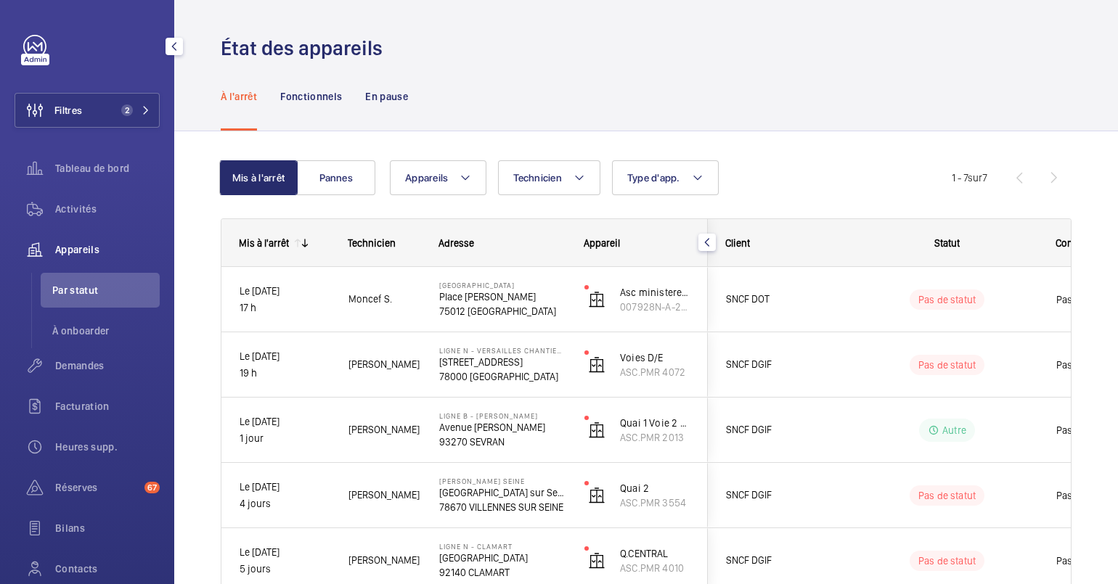
click at [82, 227] on div "Activités" at bounding box center [87, 212] width 145 height 41
click at [73, 215] on span "Activités" at bounding box center [107, 209] width 105 height 15
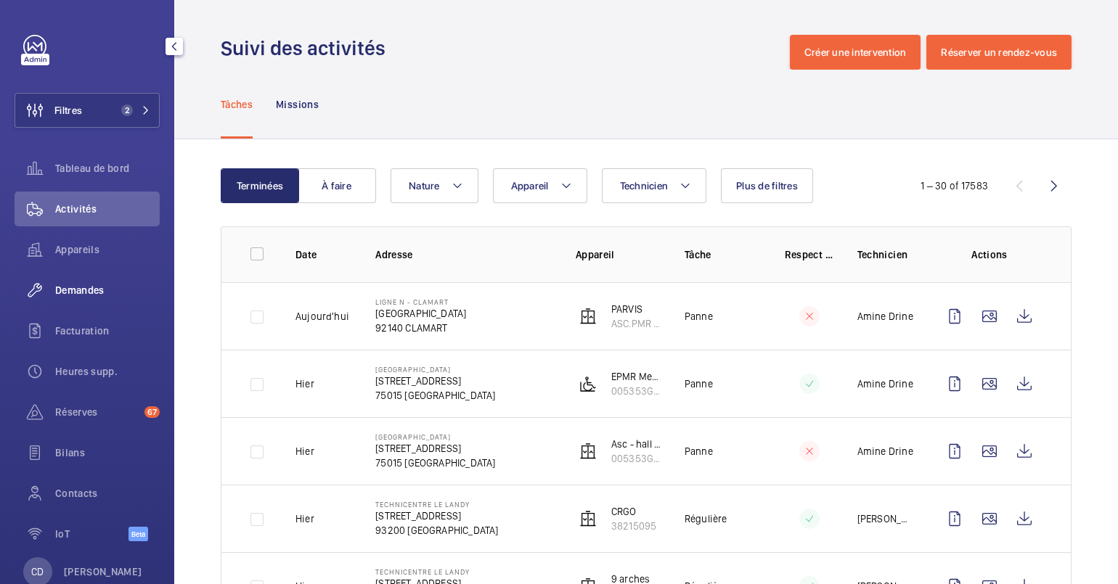
click at [65, 296] on span "Demandes" at bounding box center [107, 290] width 105 height 15
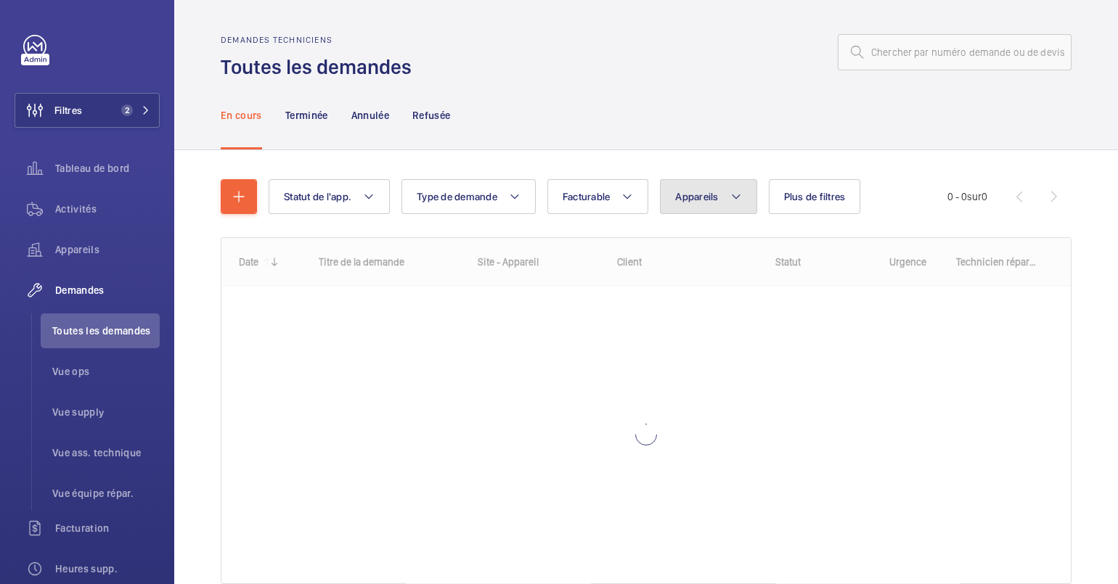
click at [724, 203] on button "Appareils" at bounding box center [708, 196] width 97 height 35
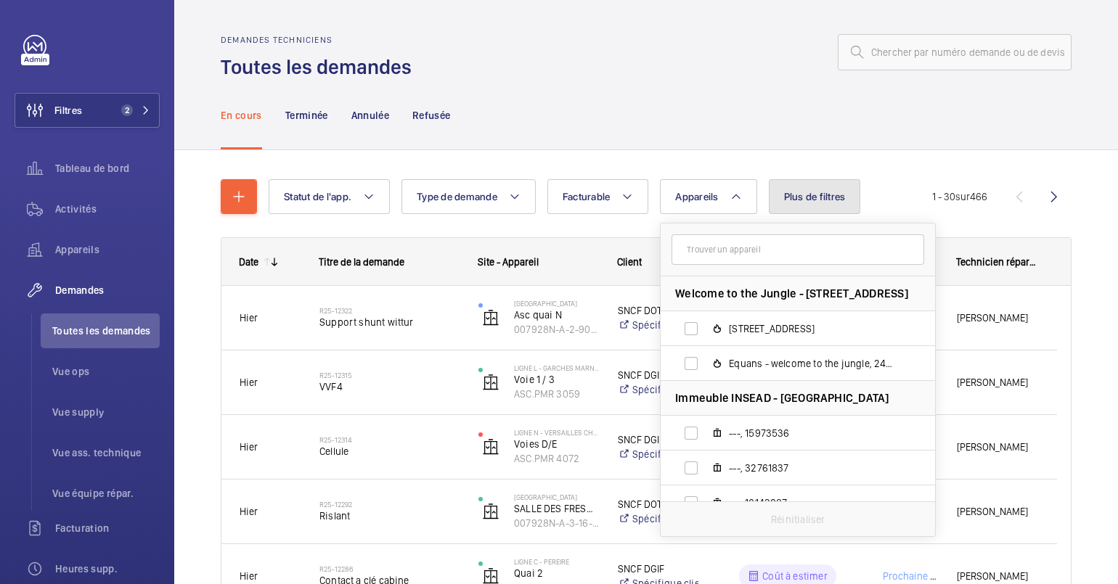
click at [808, 189] on button "Plus de filtres" at bounding box center [815, 196] width 92 height 35
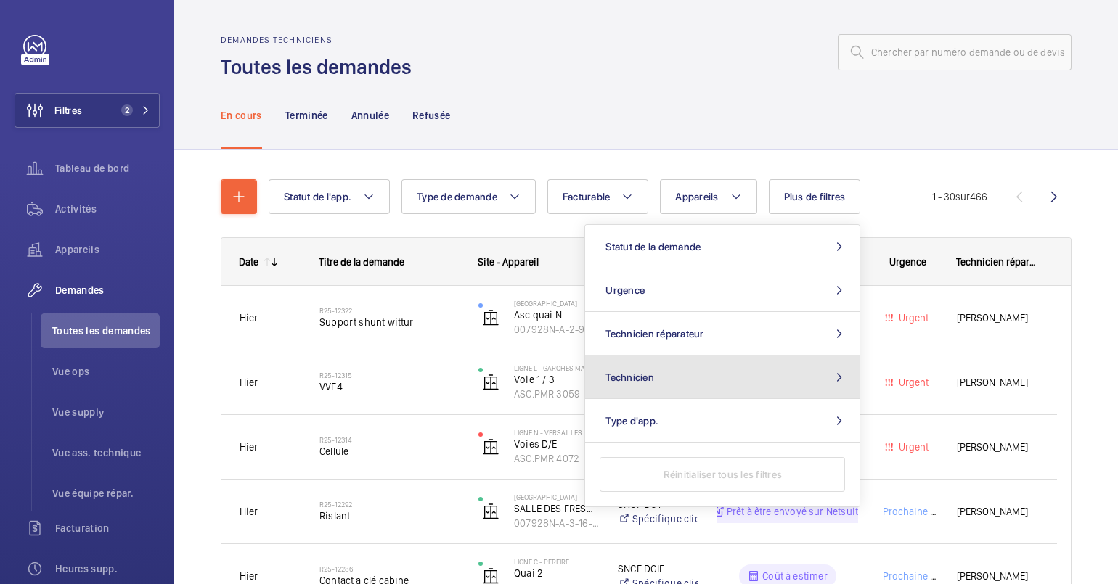
click at [701, 365] on button "Technicien" at bounding box center [722, 378] width 274 height 44
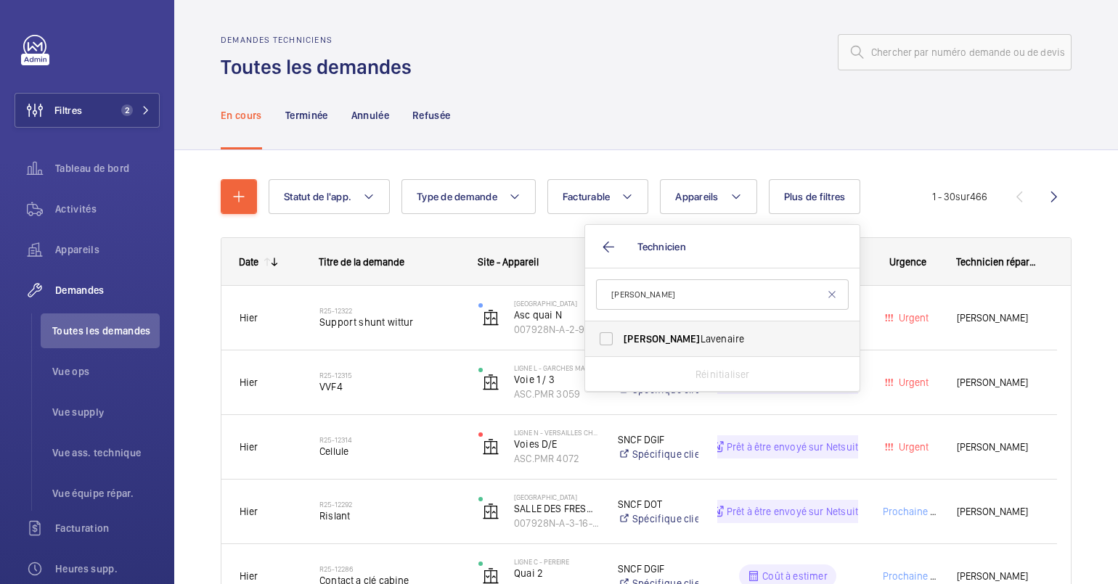
type input "[PERSON_NAME]"
click at [689, 350] on label "[PERSON_NAME]" at bounding box center [711, 339] width 253 height 35
click at [621, 350] on input "[PERSON_NAME]" at bounding box center [606, 339] width 29 height 29
checkbox input "true"
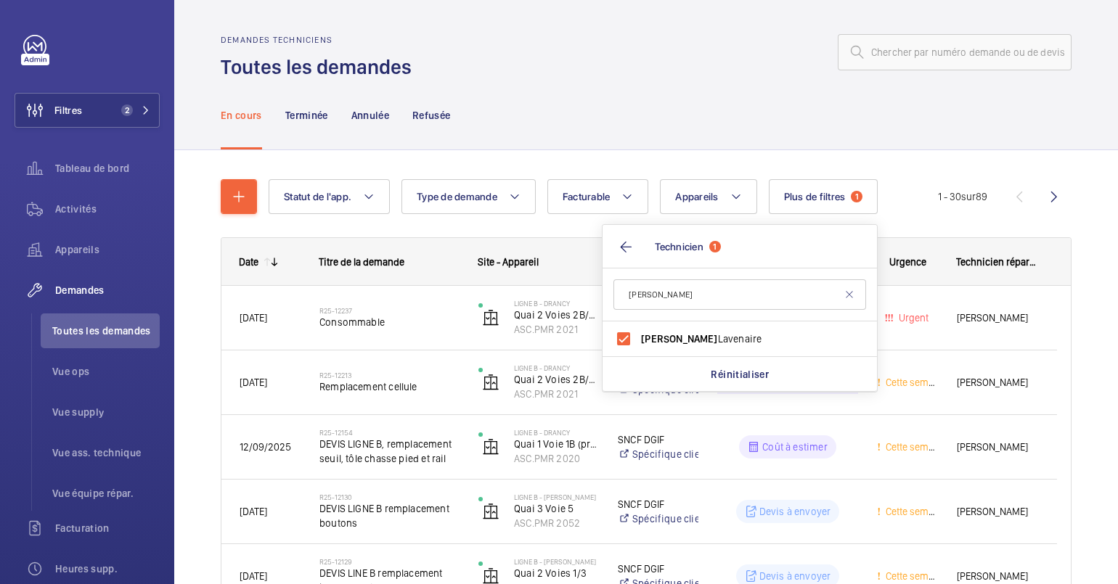
click at [489, 104] on div "En cours Terminée Annulée Refusée" at bounding box center [646, 115] width 851 height 69
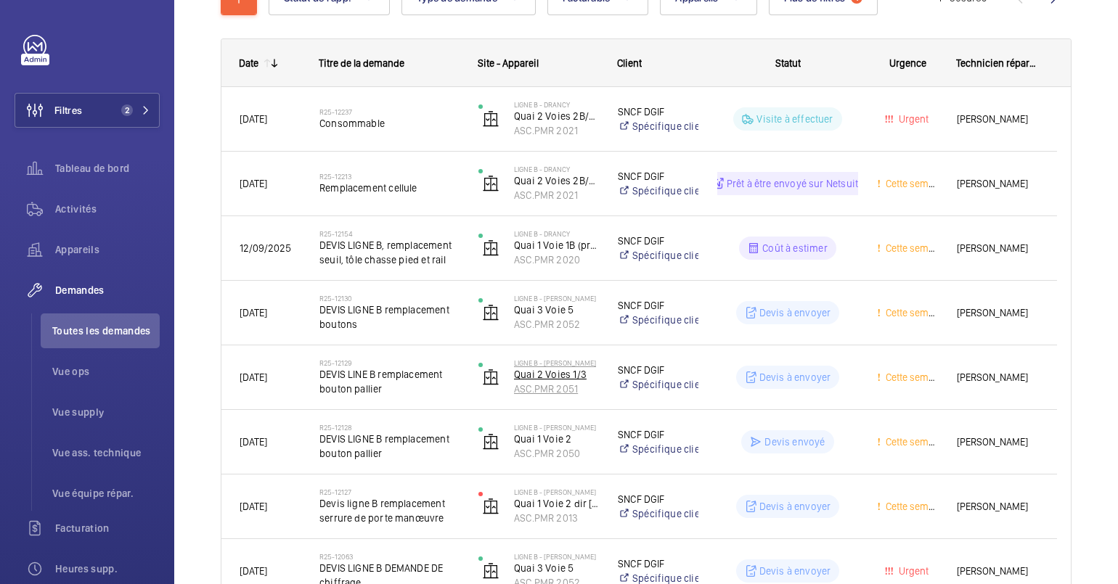
scroll to position [362, 0]
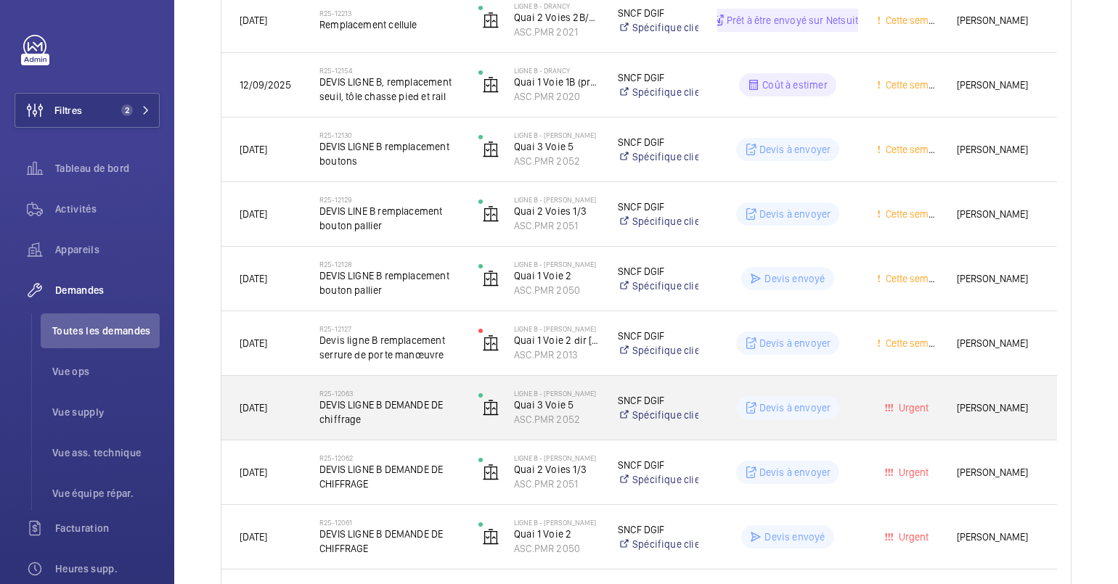
click at [407, 400] on span "DEVIS LIGNE B DEMANDE DE chiffrage" at bounding box center [389, 412] width 140 height 29
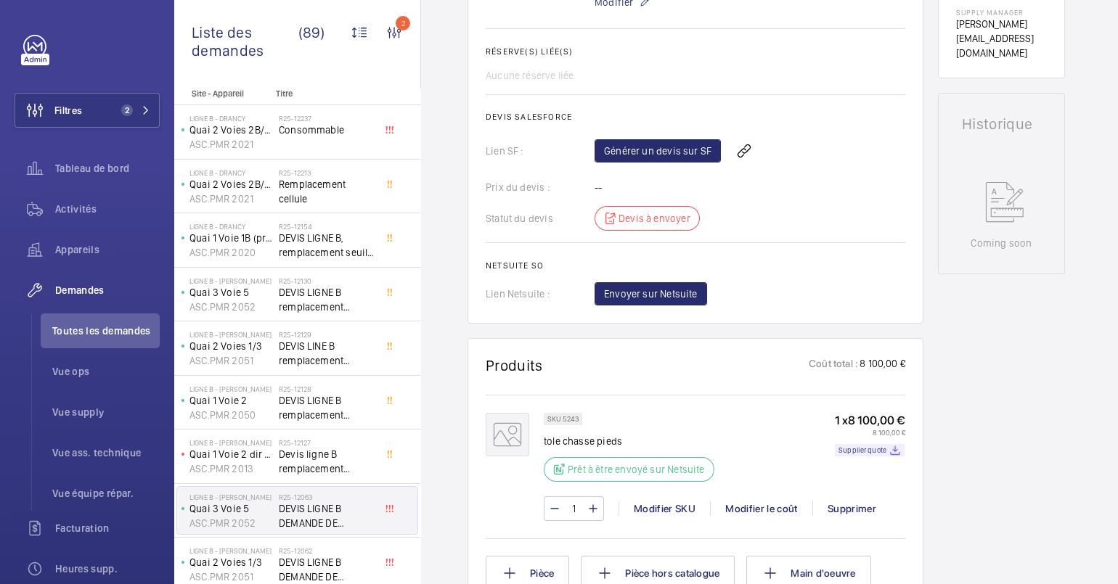
scroll to position [647, 0]
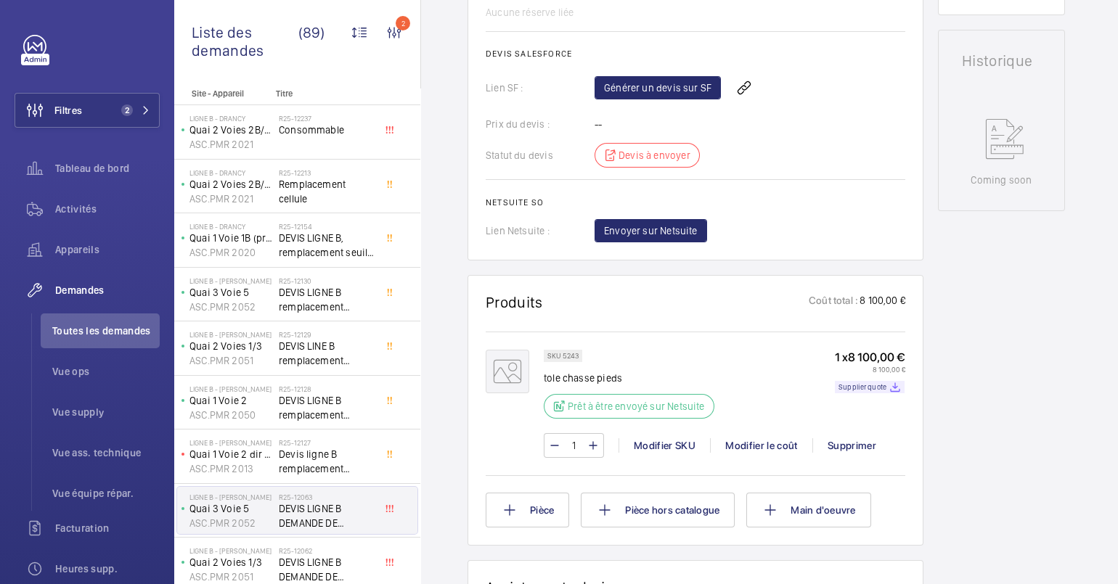
click at [886, 375] on div "1 x 8 100,00 € 8 100,00 € Supplier quote" at bounding box center [870, 389] width 70 height 78
click at [889, 384] on mat-icon at bounding box center [895, 387] width 12 height 12
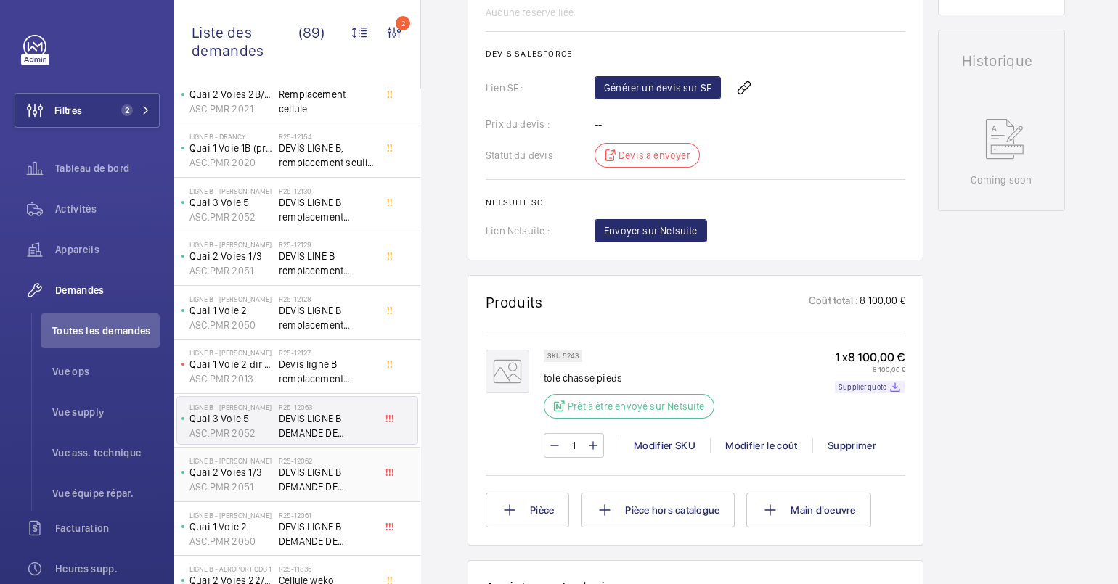
click at [305, 485] on span "DEVIS LIGNE B DEMANDE DE CHIFFRAGE" at bounding box center [327, 479] width 96 height 29
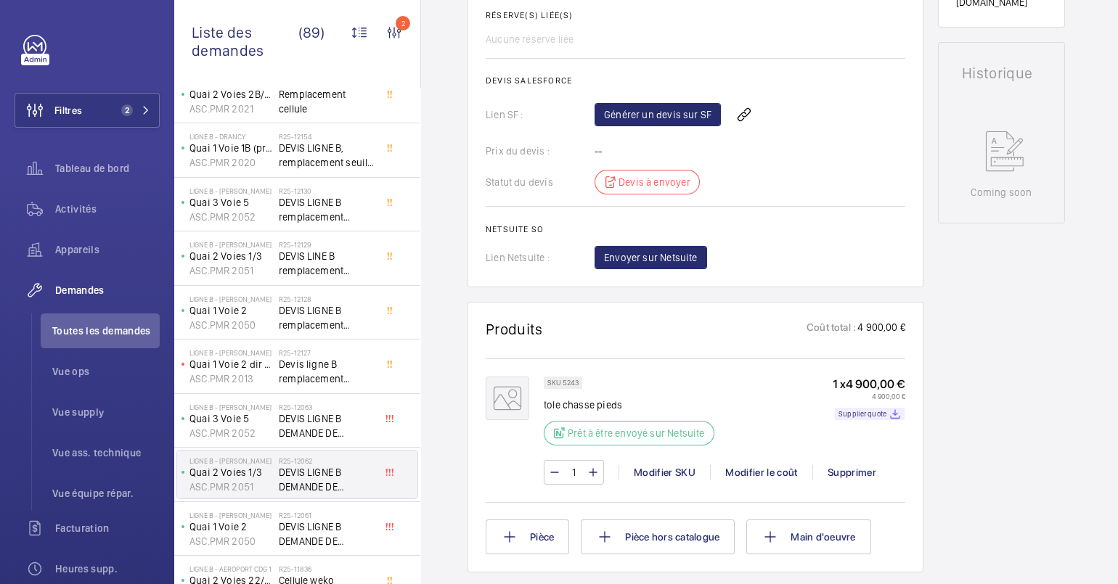
scroll to position [635, 0]
click at [876, 417] on p "Supplier quote" at bounding box center [863, 414] width 48 height 5
click at [105, 214] on span "Activités" at bounding box center [107, 209] width 105 height 15
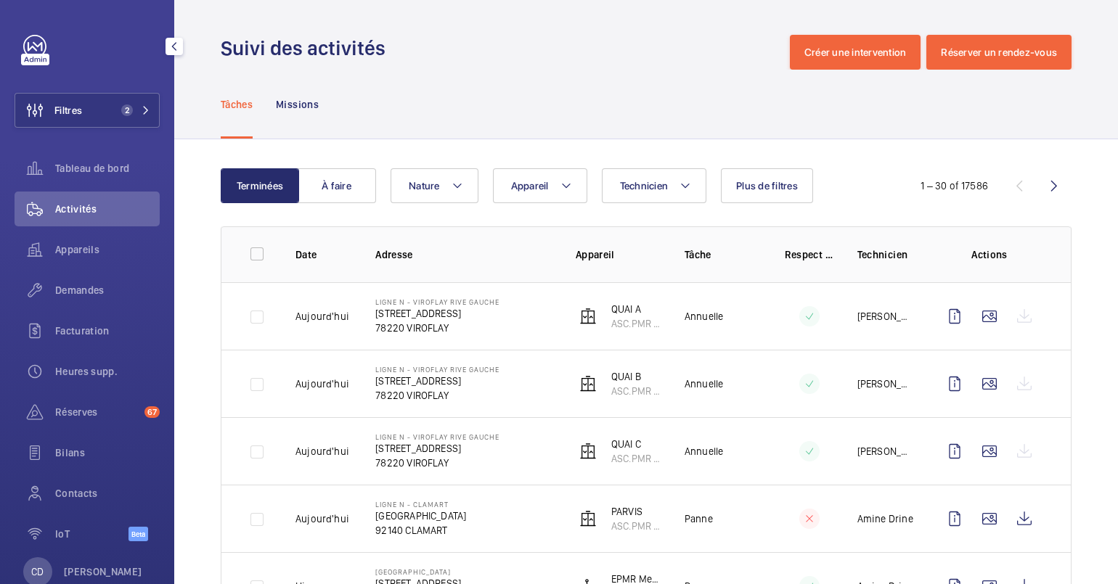
click at [68, 231] on div "Activités" at bounding box center [87, 212] width 145 height 41
click at [71, 241] on div "Appareils" at bounding box center [87, 249] width 145 height 35
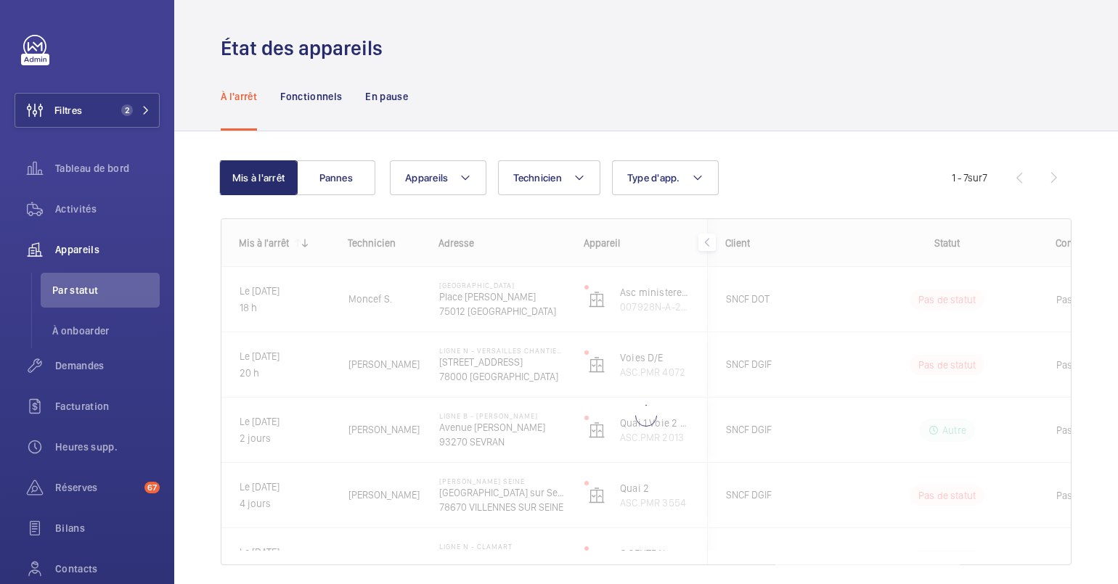
scroll to position [51, 0]
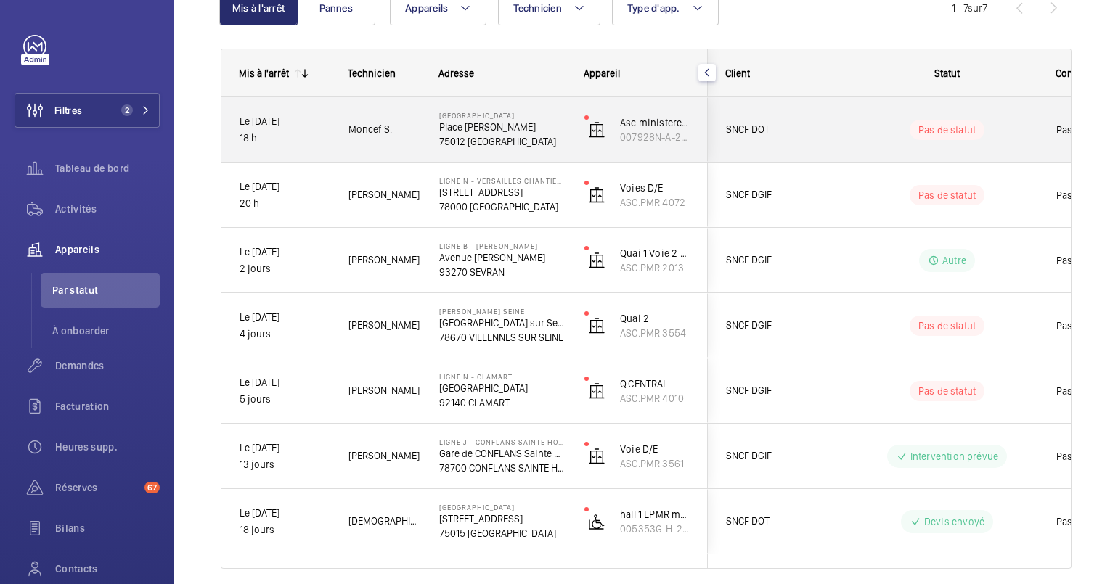
scroll to position [224, 0]
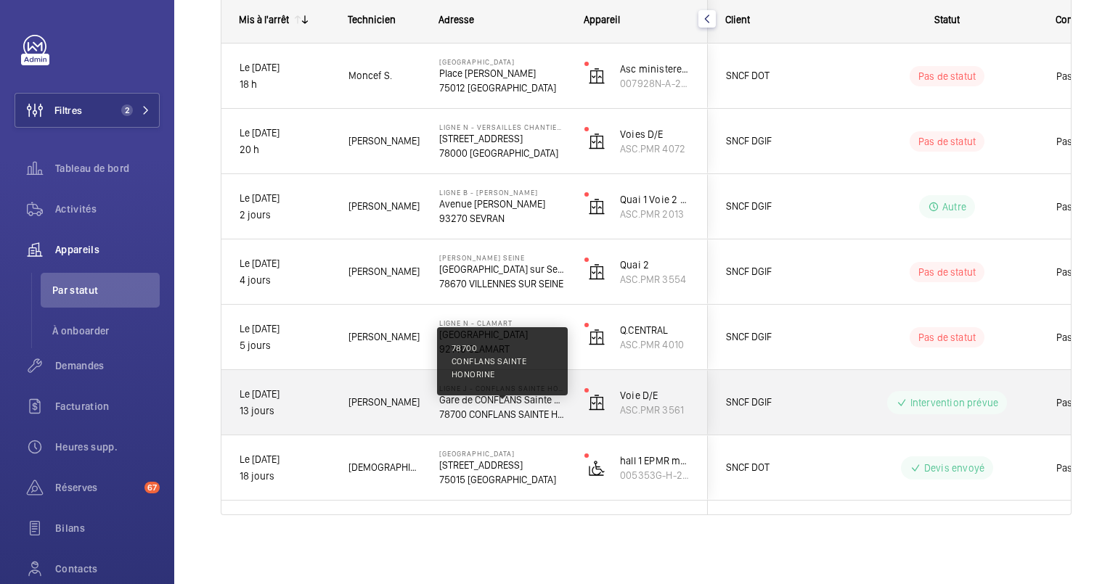
click at [527, 407] on p "78700 CONFLANS SAINTE HONORINE" at bounding box center [502, 414] width 126 height 15
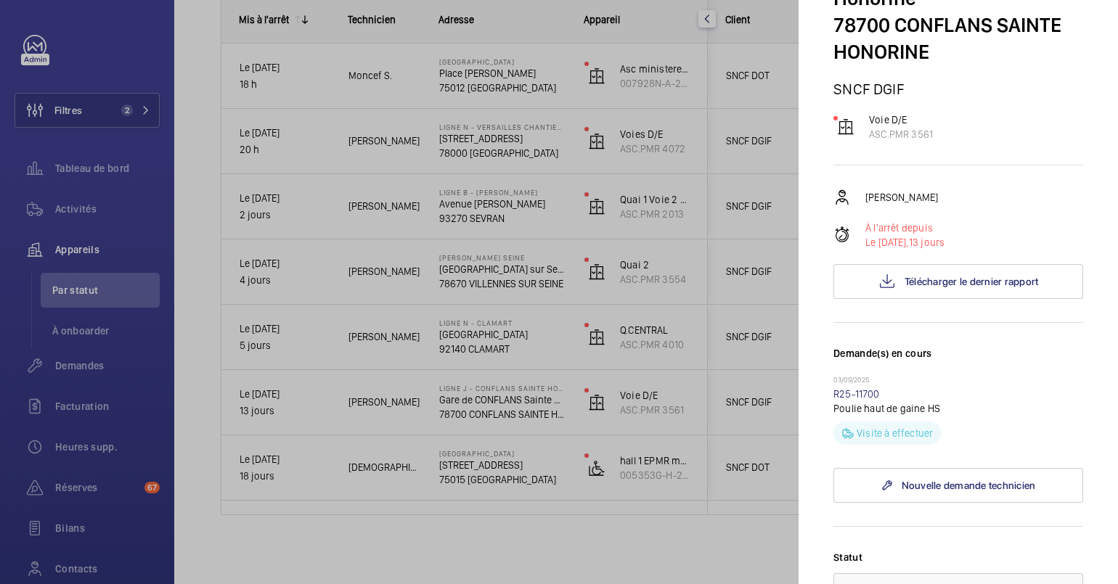
scroll to position [362, 0]
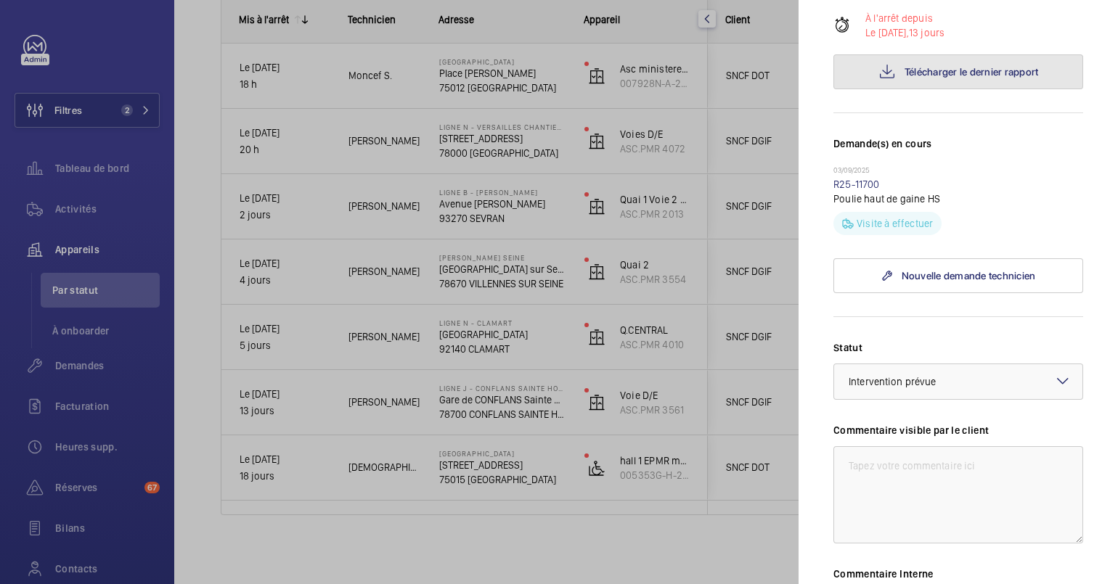
click at [914, 83] on button "Télécharger le dernier rapport" at bounding box center [959, 71] width 250 height 35
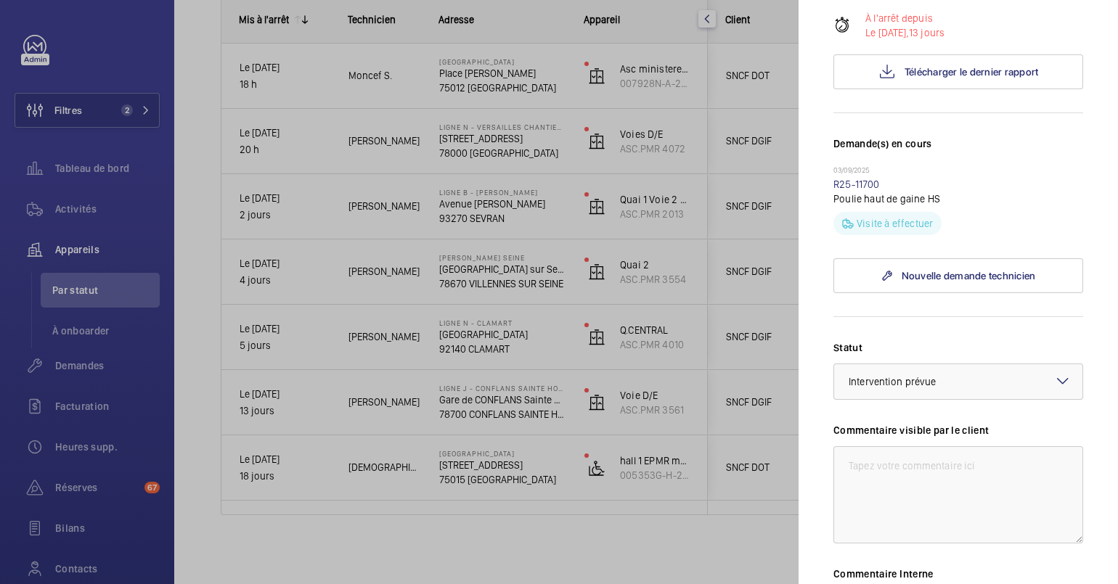
click at [417, 335] on div at bounding box center [559, 292] width 1118 height 584
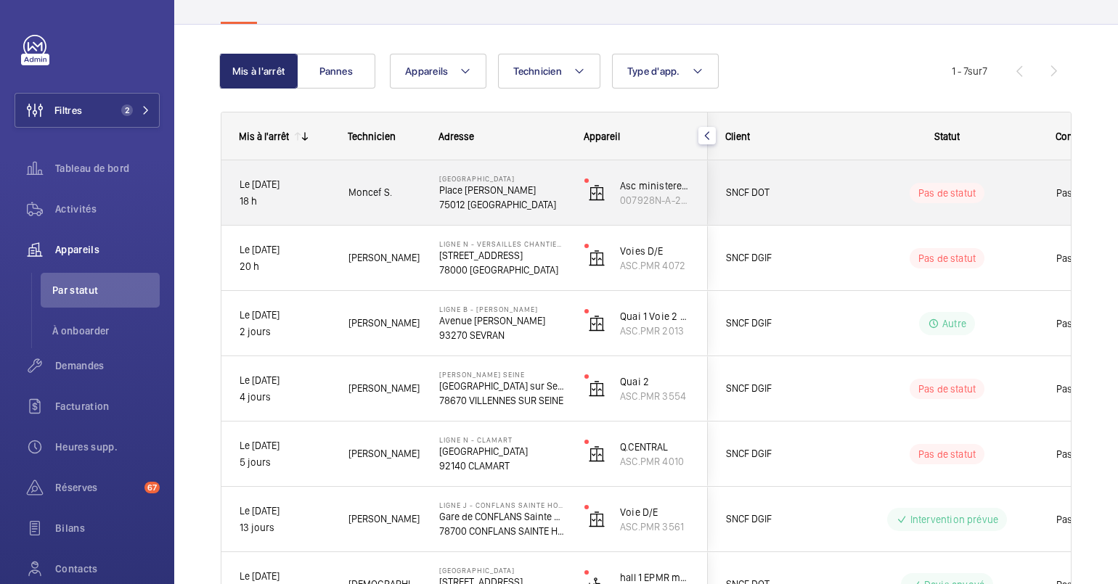
scroll to position [42, 0]
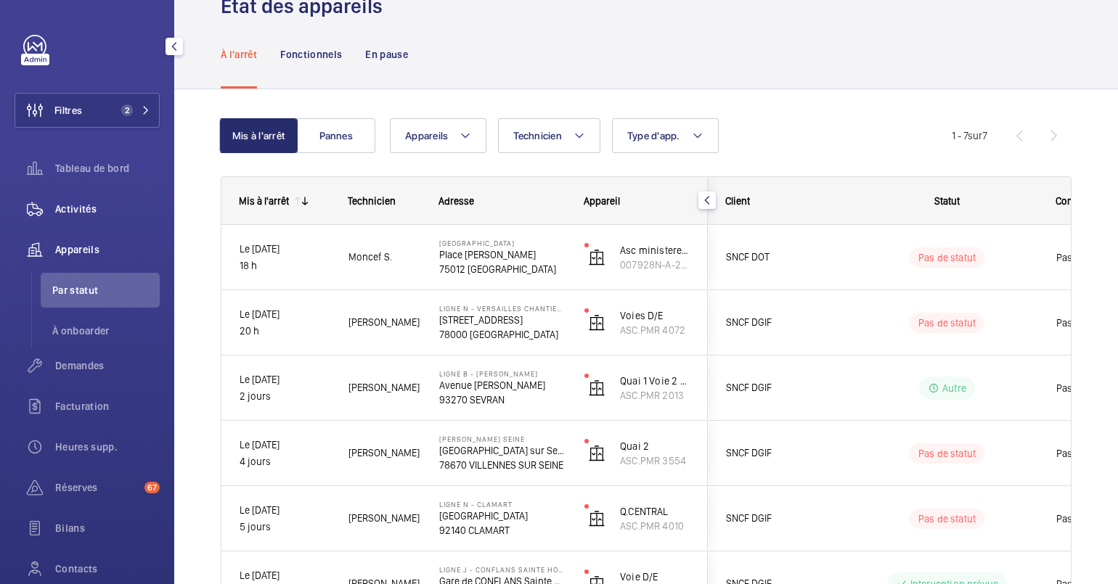
click at [73, 210] on span "Activités" at bounding box center [107, 209] width 105 height 15
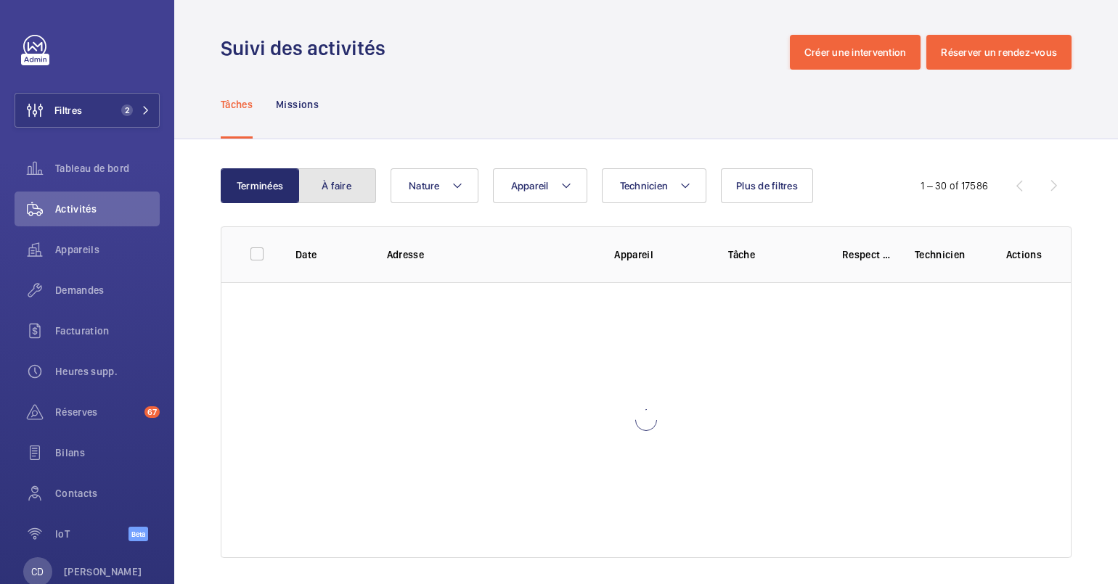
click at [319, 192] on button "À faire" at bounding box center [337, 185] width 78 height 35
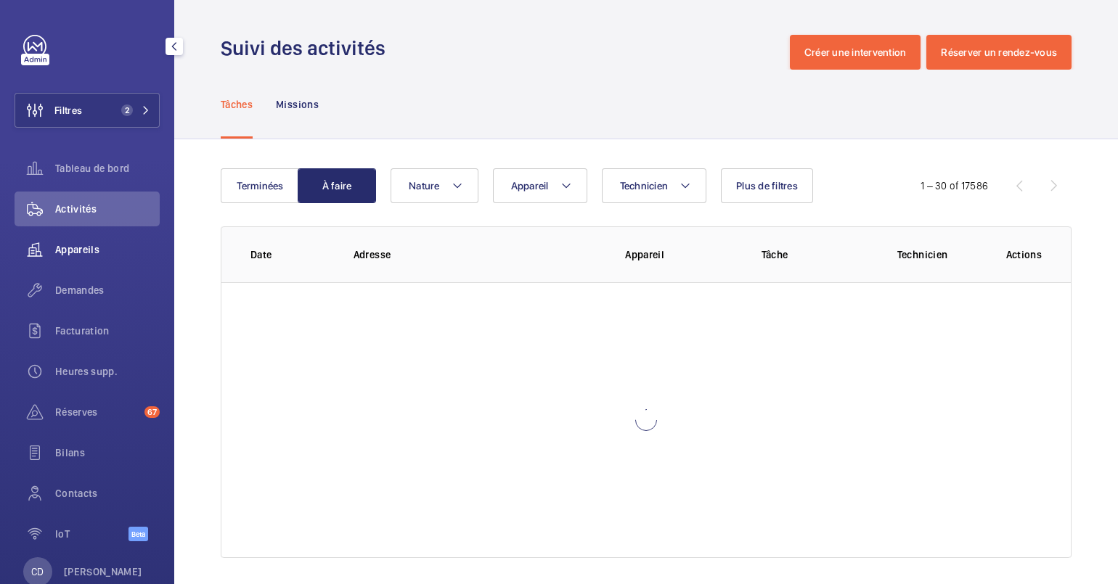
click at [81, 247] on span "Appareils" at bounding box center [107, 250] width 105 height 15
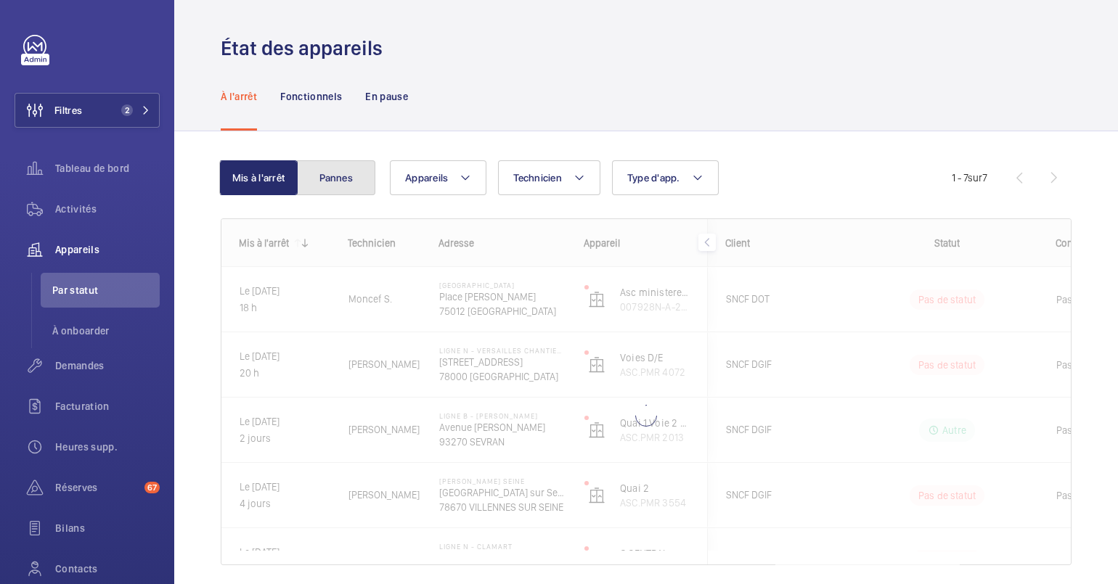
click at [343, 178] on button "Pannes" at bounding box center [336, 177] width 78 height 35
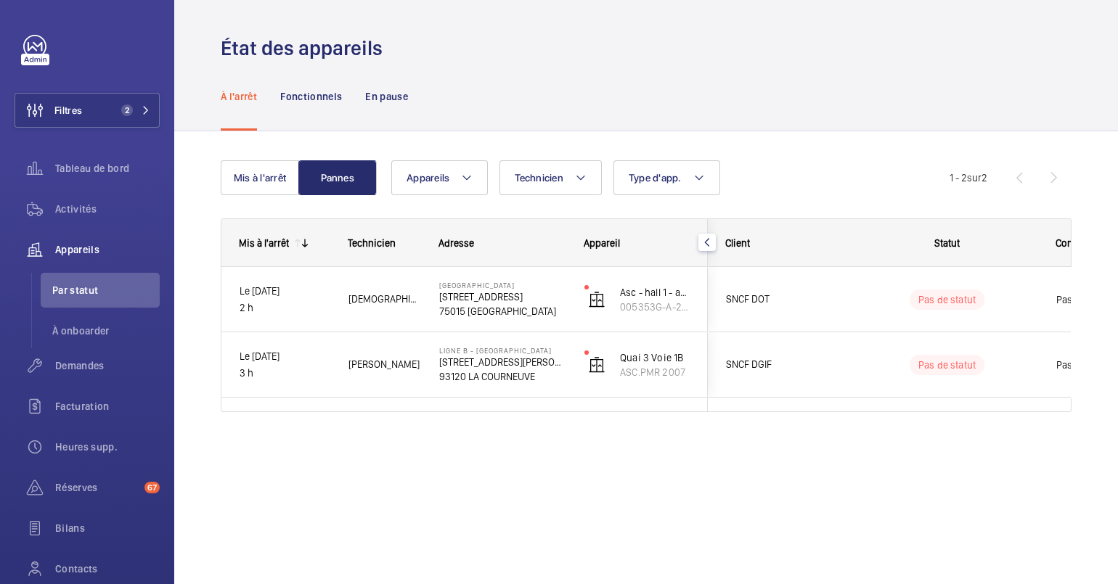
click at [457, 430] on div "Mis à l'arrêt Technicien Adresse Appareil Client" at bounding box center [646, 333] width 851 height 229
click at [83, 211] on span "Activités" at bounding box center [107, 209] width 105 height 15
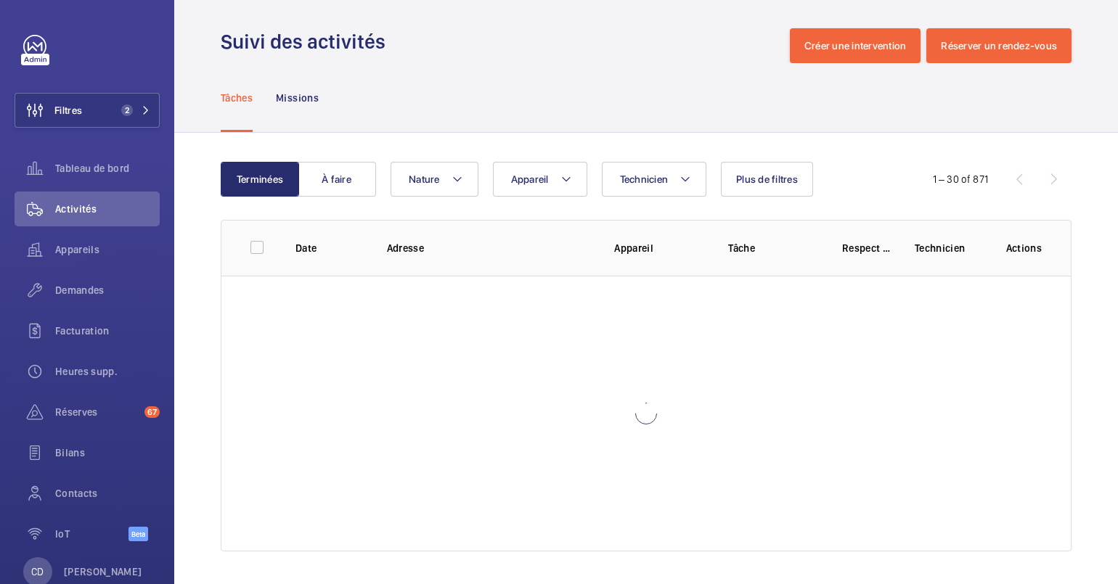
scroll to position [8, 0]
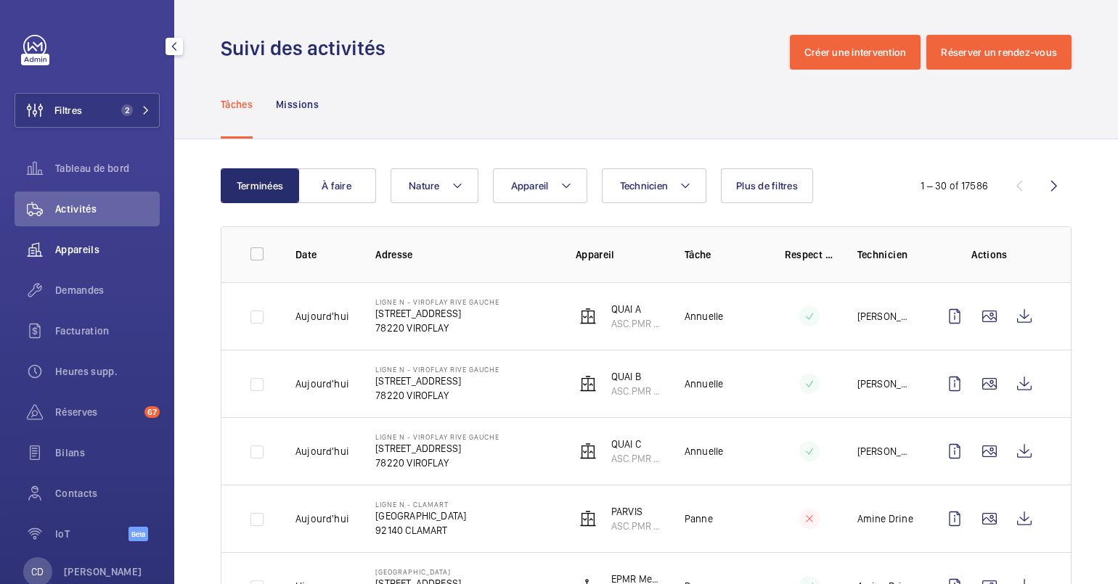
click at [58, 244] on span "Appareils" at bounding box center [107, 250] width 105 height 15
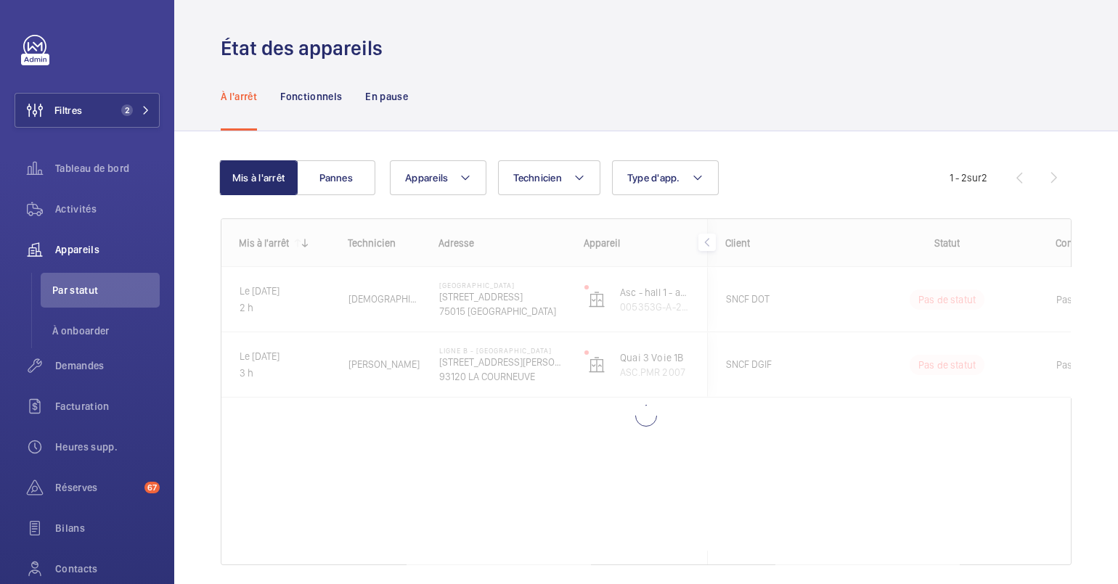
scroll to position [51, 0]
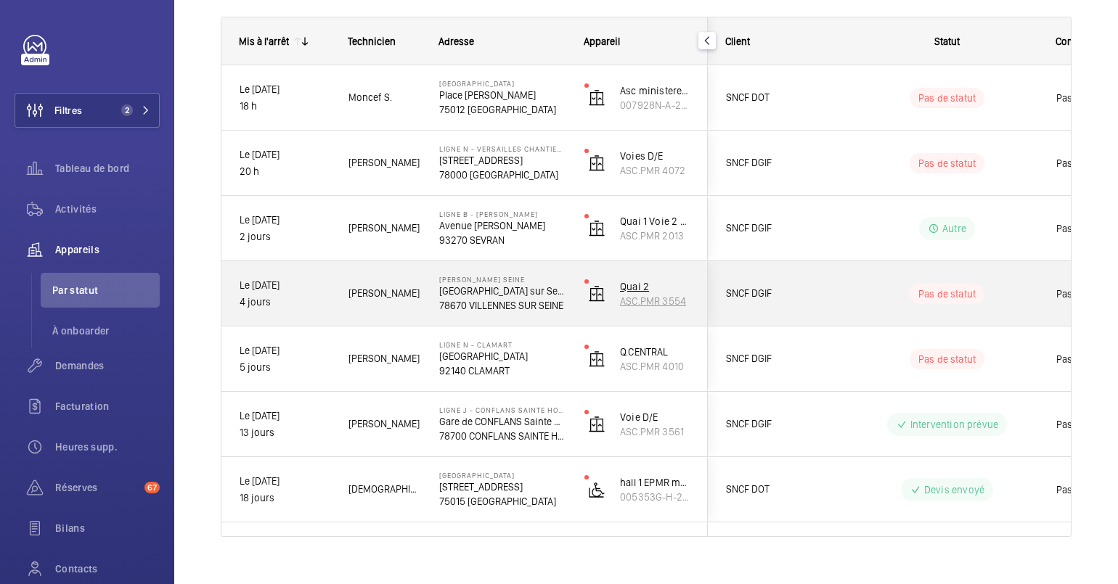
scroll to position [224, 0]
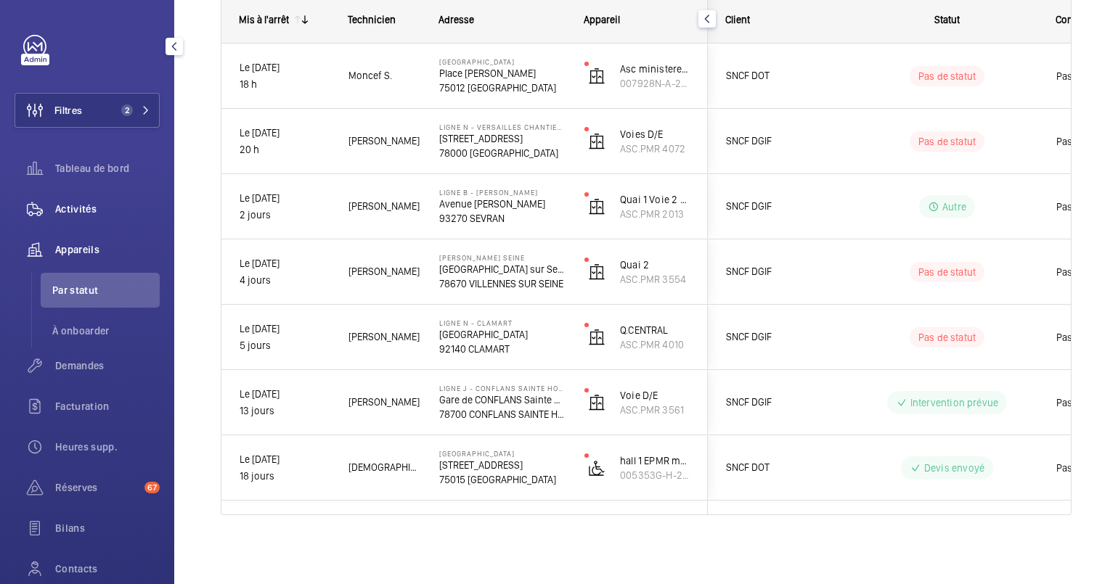
click at [126, 215] on span "Activités" at bounding box center [107, 209] width 105 height 15
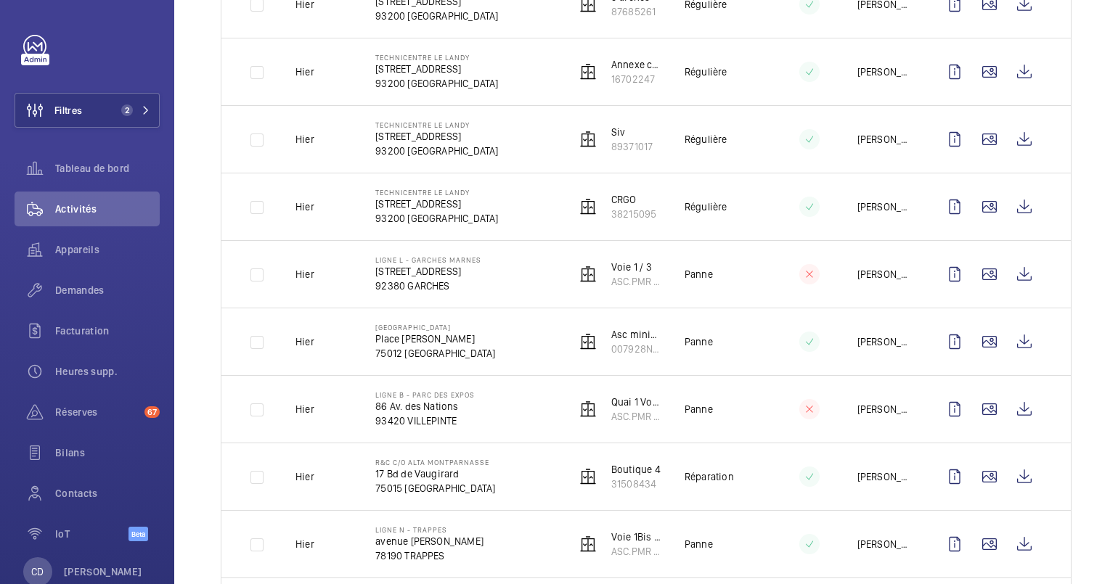
scroll to position [734, 0]
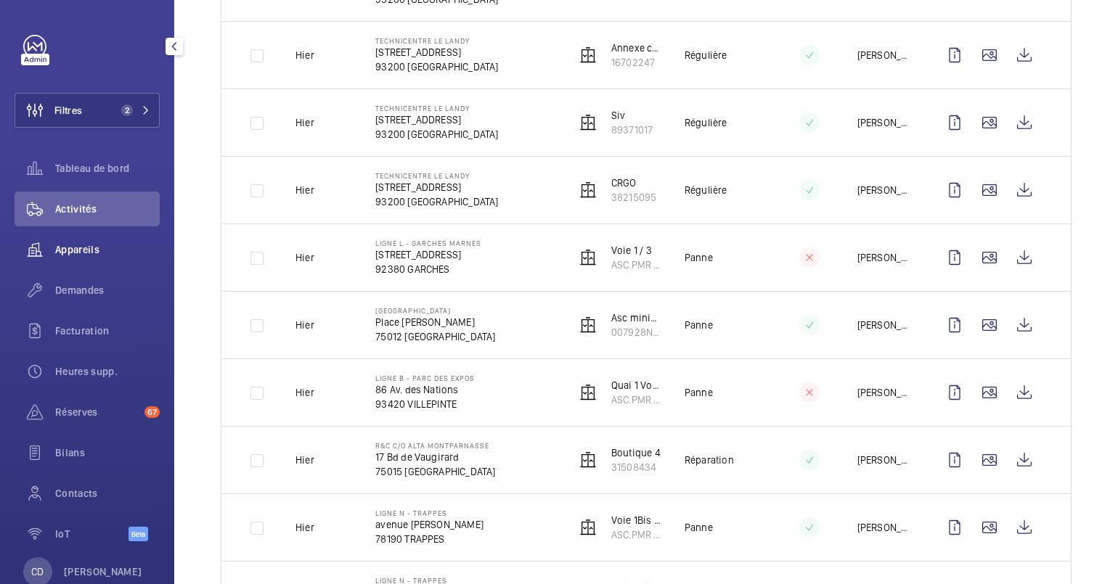
click at [98, 248] on span "Appareils" at bounding box center [107, 250] width 105 height 15
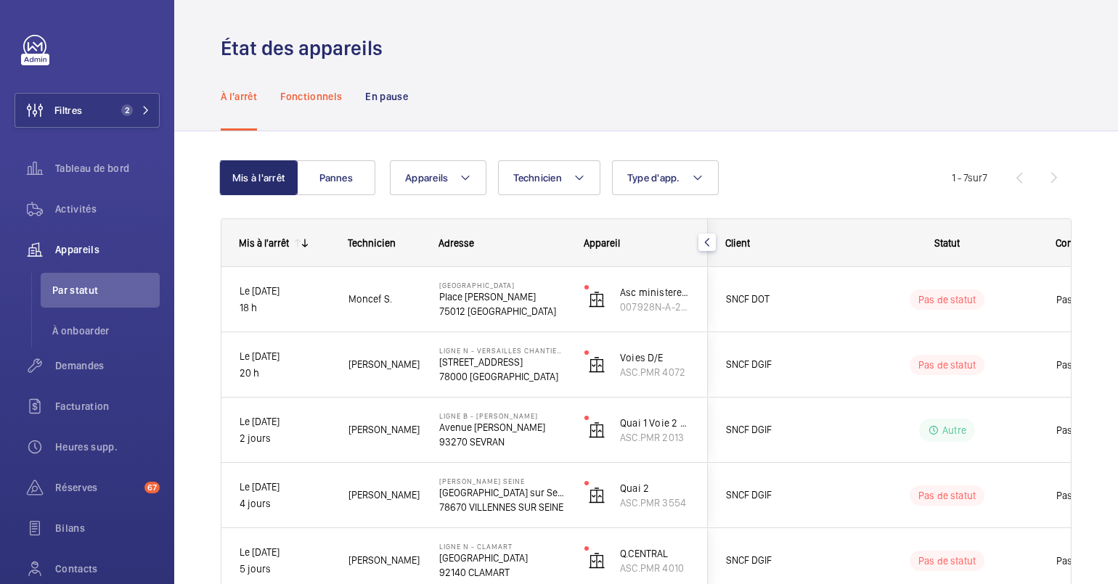
click at [301, 98] on p "Fonctionnels" at bounding box center [311, 96] width 62 height 15
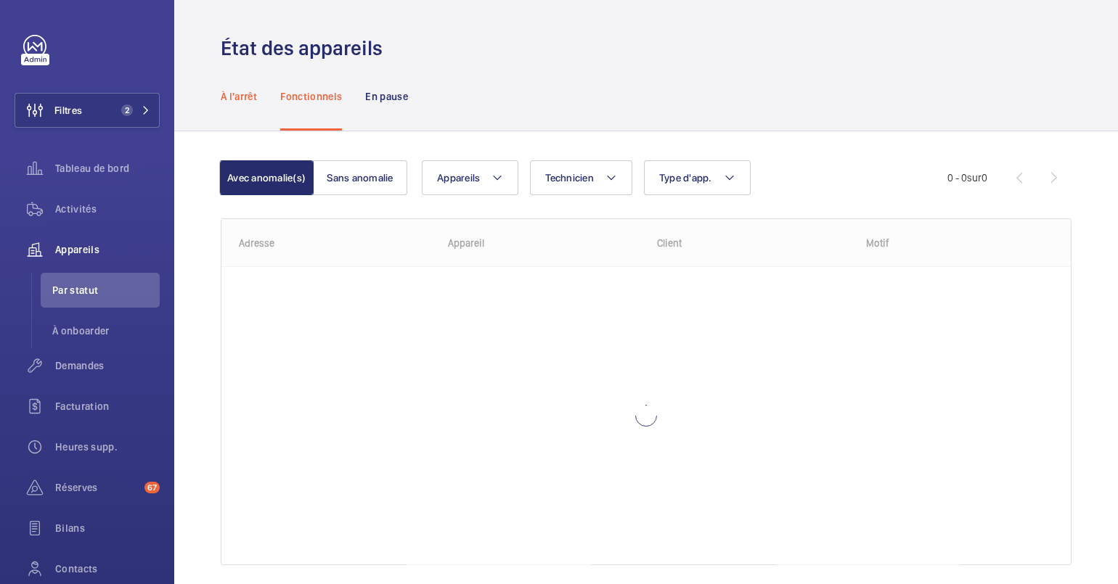
click at [254, 91] on p "À l'arrêt" at bounding box center [239, 96] width 36 height 15
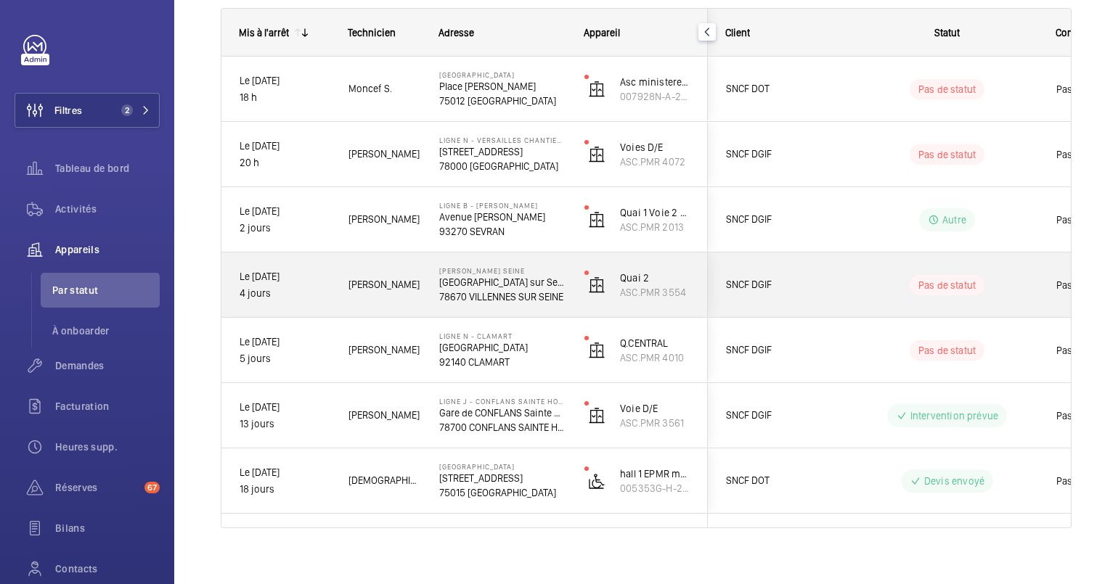
scroll to position [224, 0]
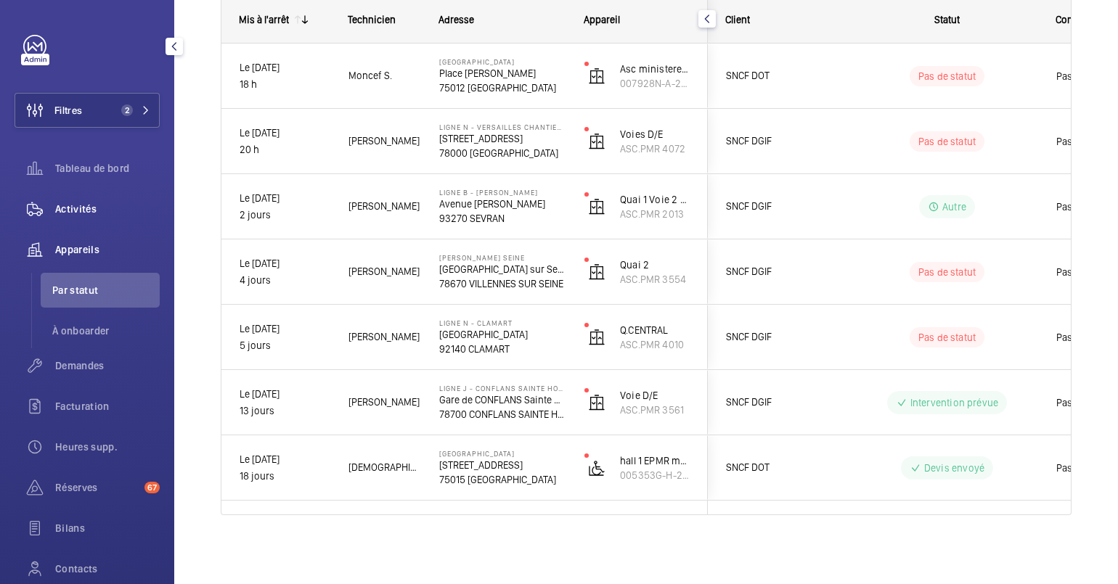
click at [113, 214] on span "Activités" at bounding box center [107, 209] width 105 height 15
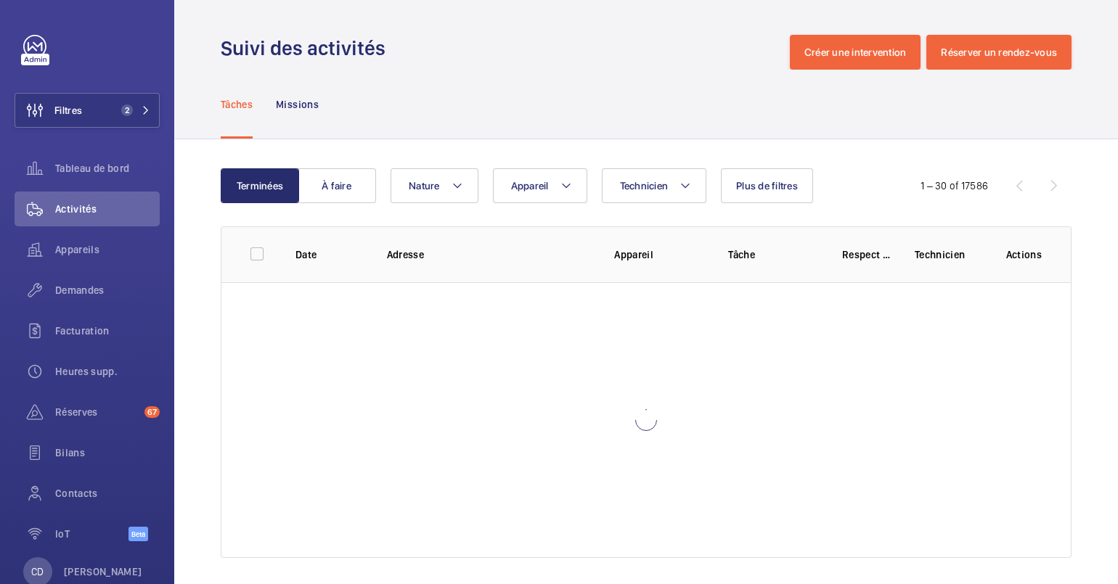
click at [339, 147] on div "Terminées À faire Technicien Appareil Nature Plus de filtres 1 – 30 of 17586 Da…" at bounding box center [646, 366] width 944 height 454
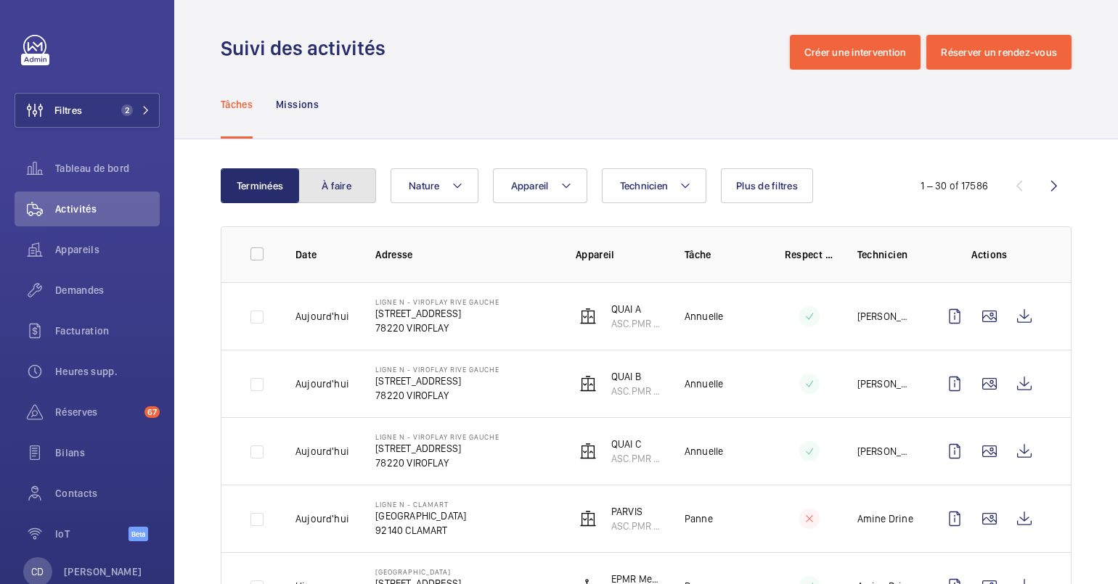
click at [340, 183] on button "À faire" at bounding box center [337, 185] width 78 height 35
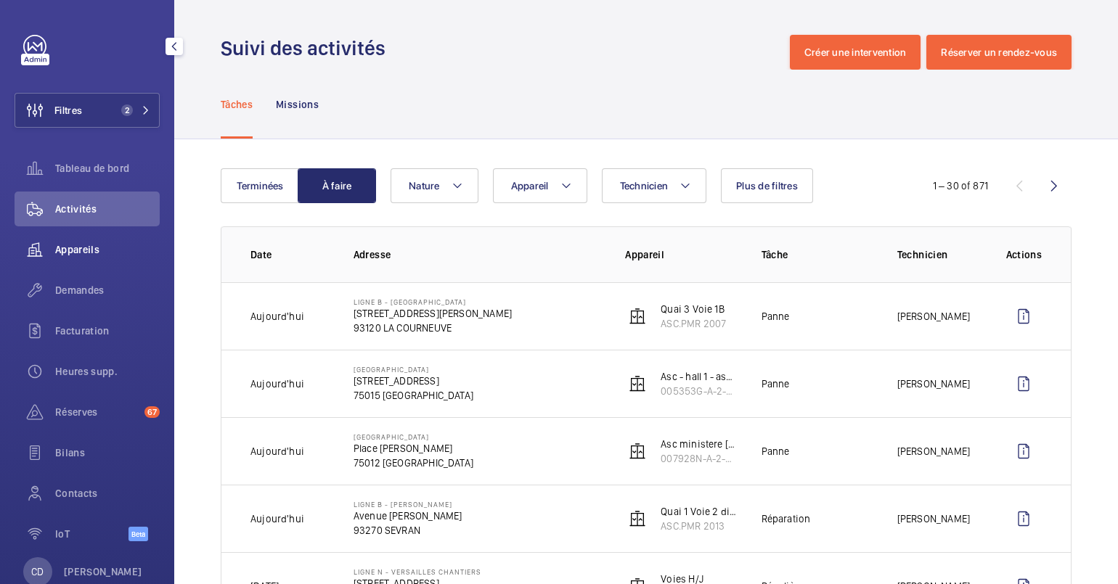
click at [105, 250] on span "Appareils" at bounding box center [107, 250] width 105 height 15
